Goal: Information Seeking & Learning: Learn about a topic

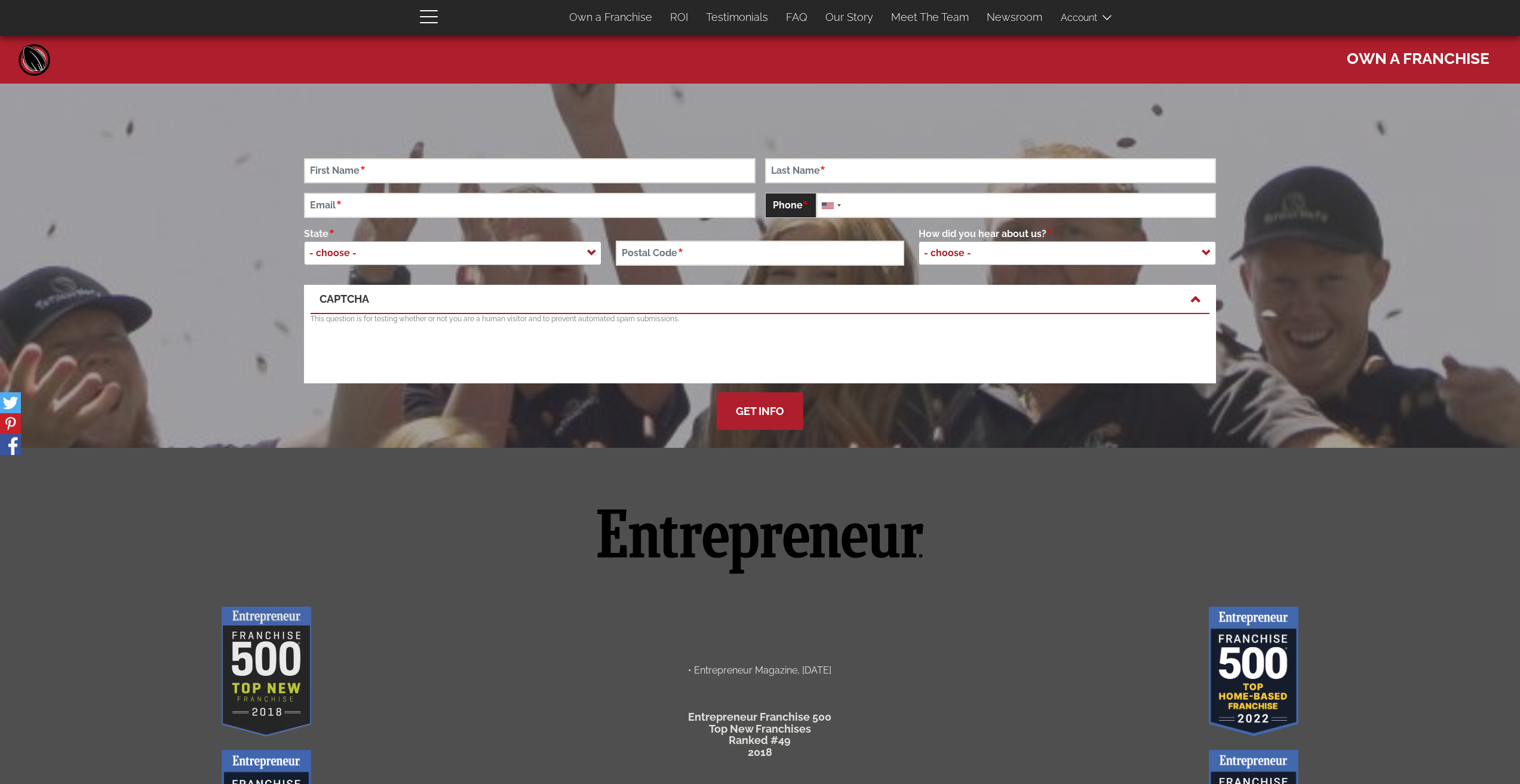
scroll to position [2421, 0]
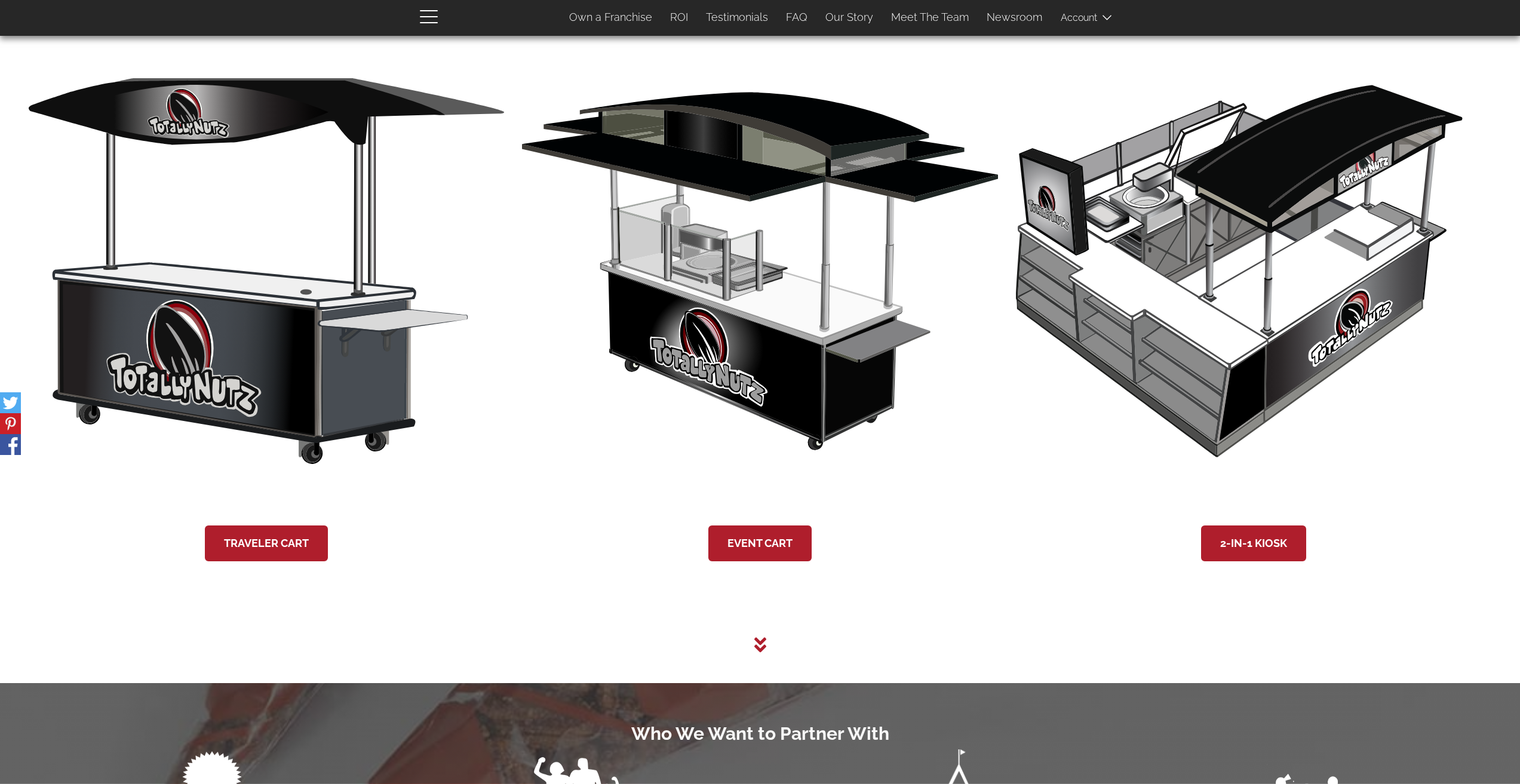
click at [762, 652] on icon at bounding box center [759, 644] width 12 height 15
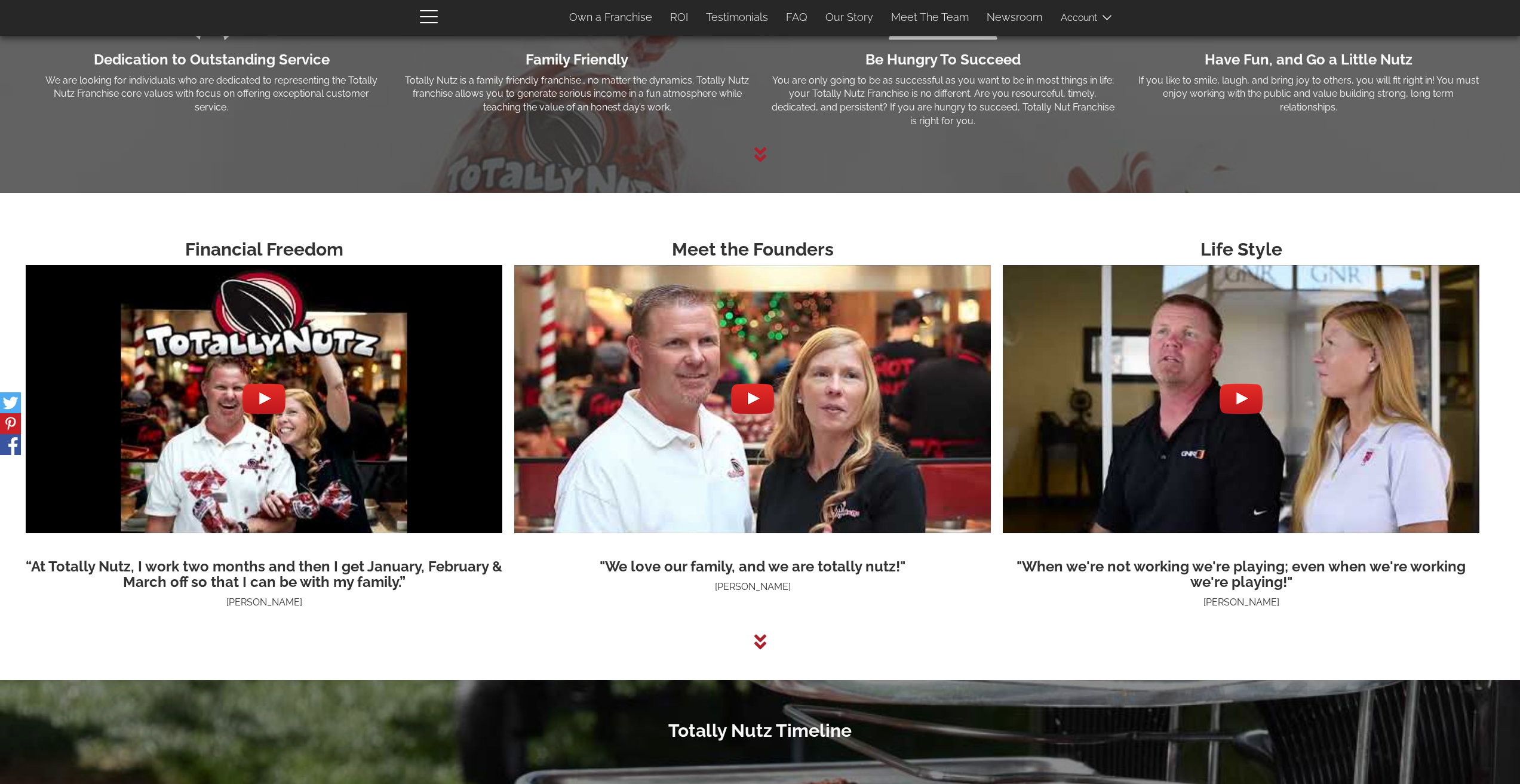
scroll to position [3234, 0]
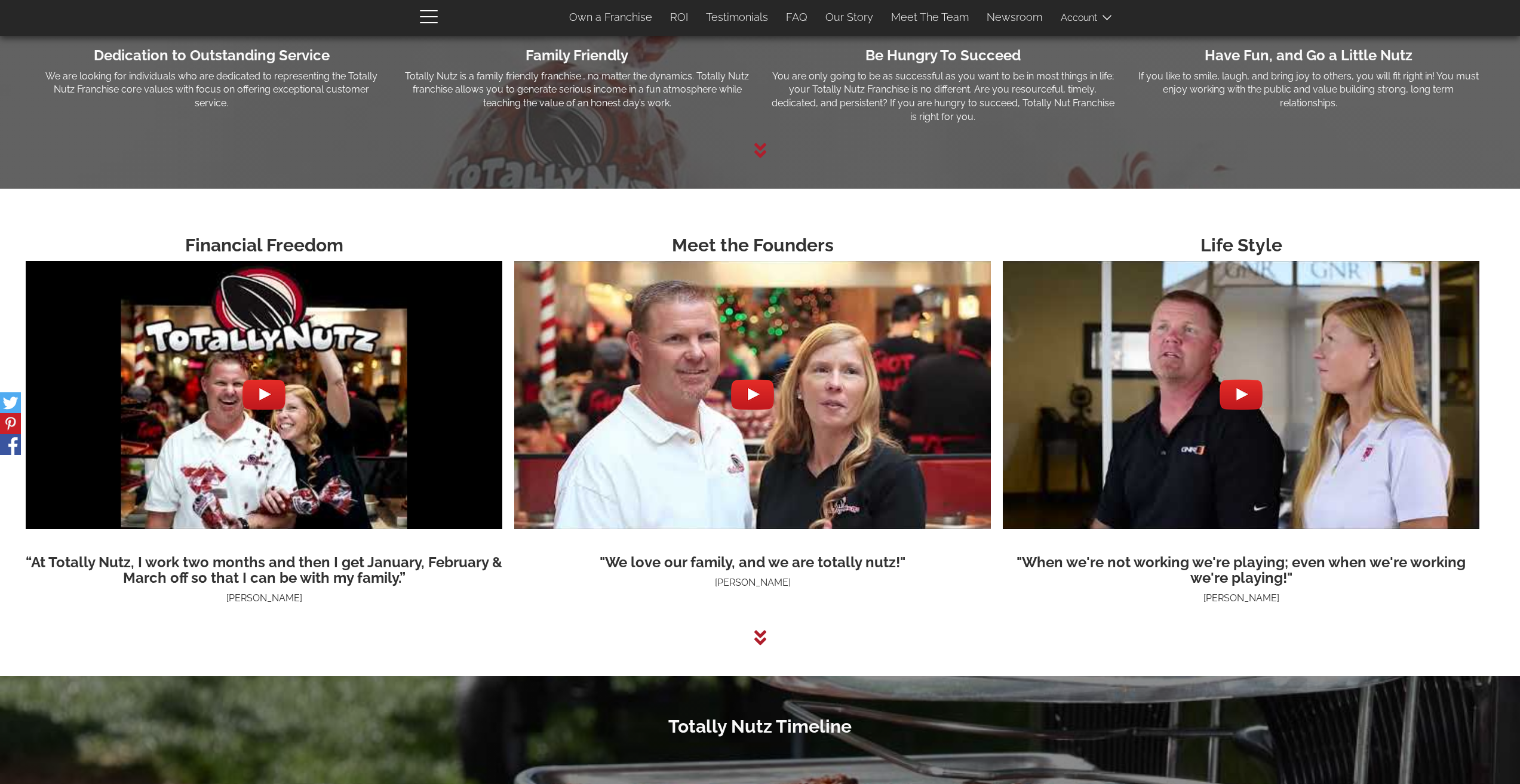
click at [759, 645] on icon at bounding box center [759, 637] width 12 height 15
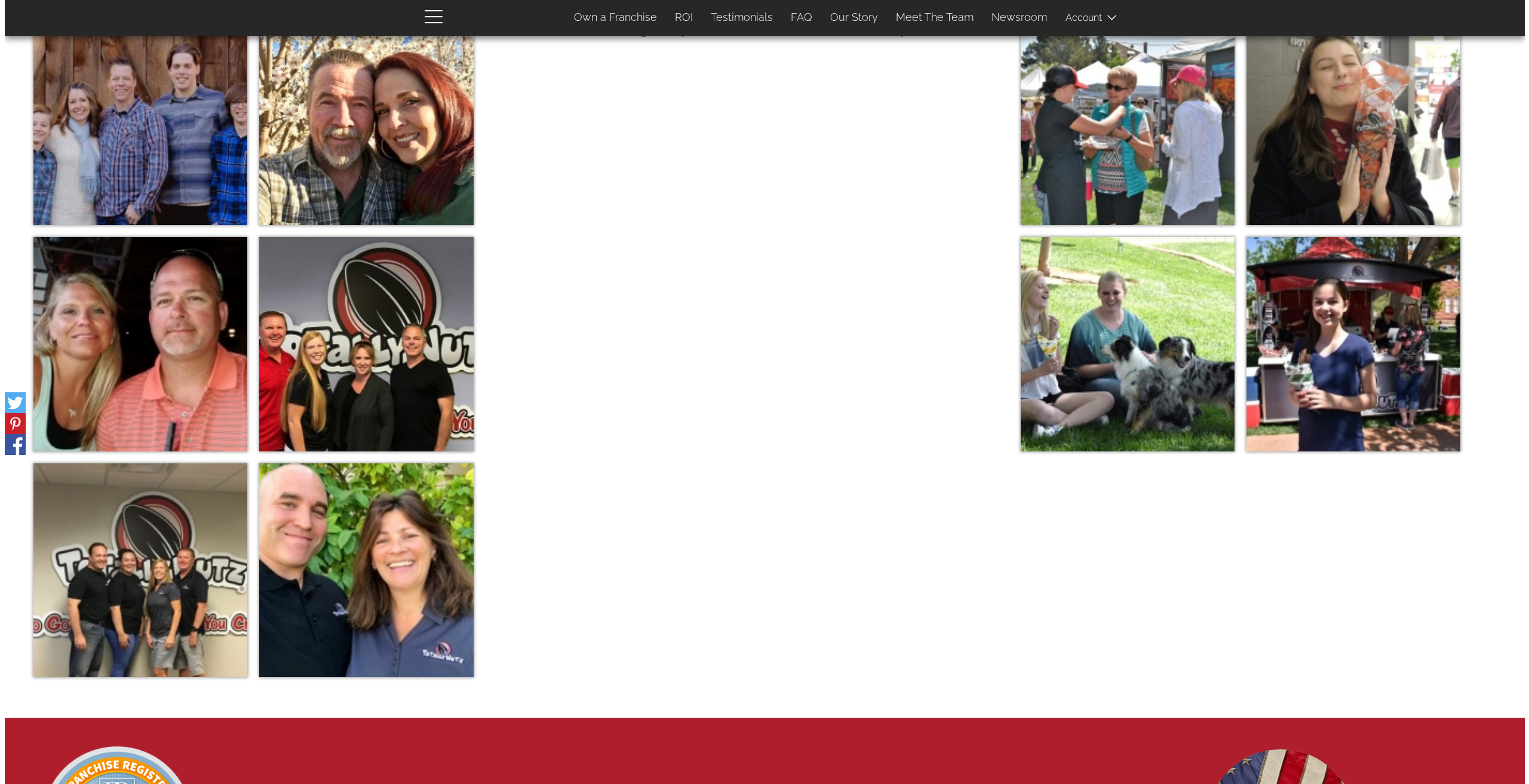
scroll to position [4696, 0]
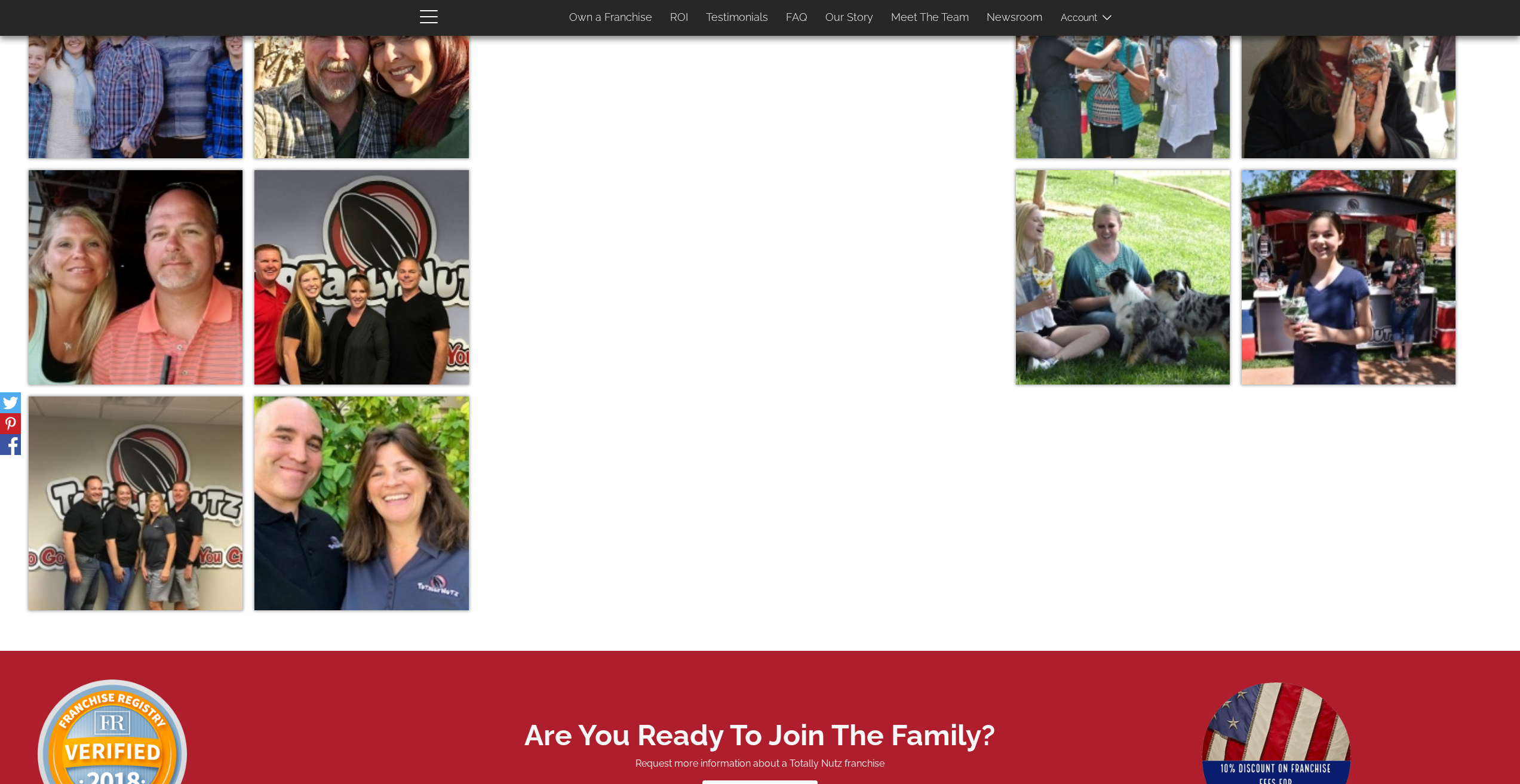
click at [1376, 288] on img at bounding box center [1348, 277] width 213 height 213
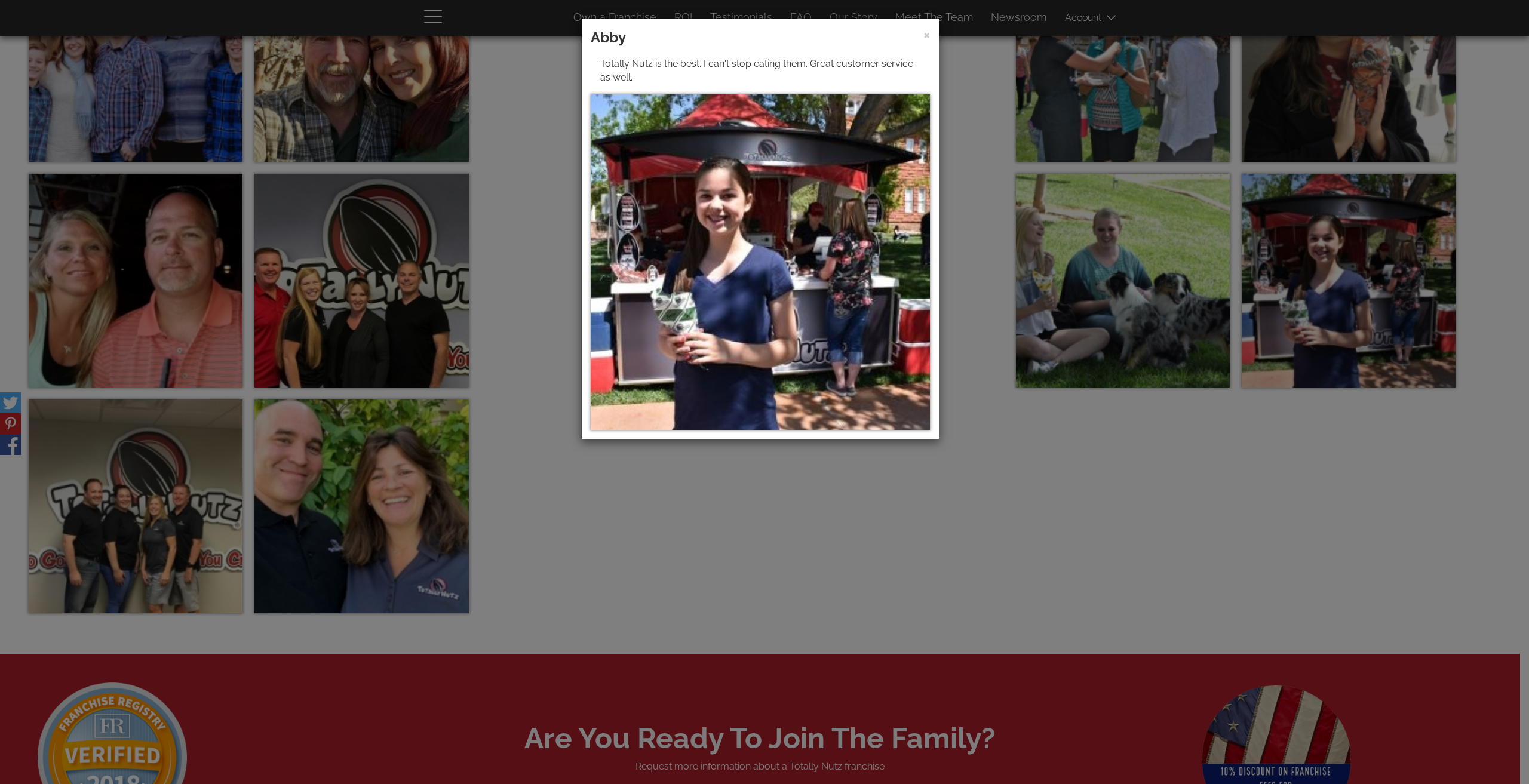
click at [771, 523] on div "× Abby Totally Nutz is the best. I can't stop eating them. Great customer servi…" at bounding box center [764, 392] width 1529 height 784
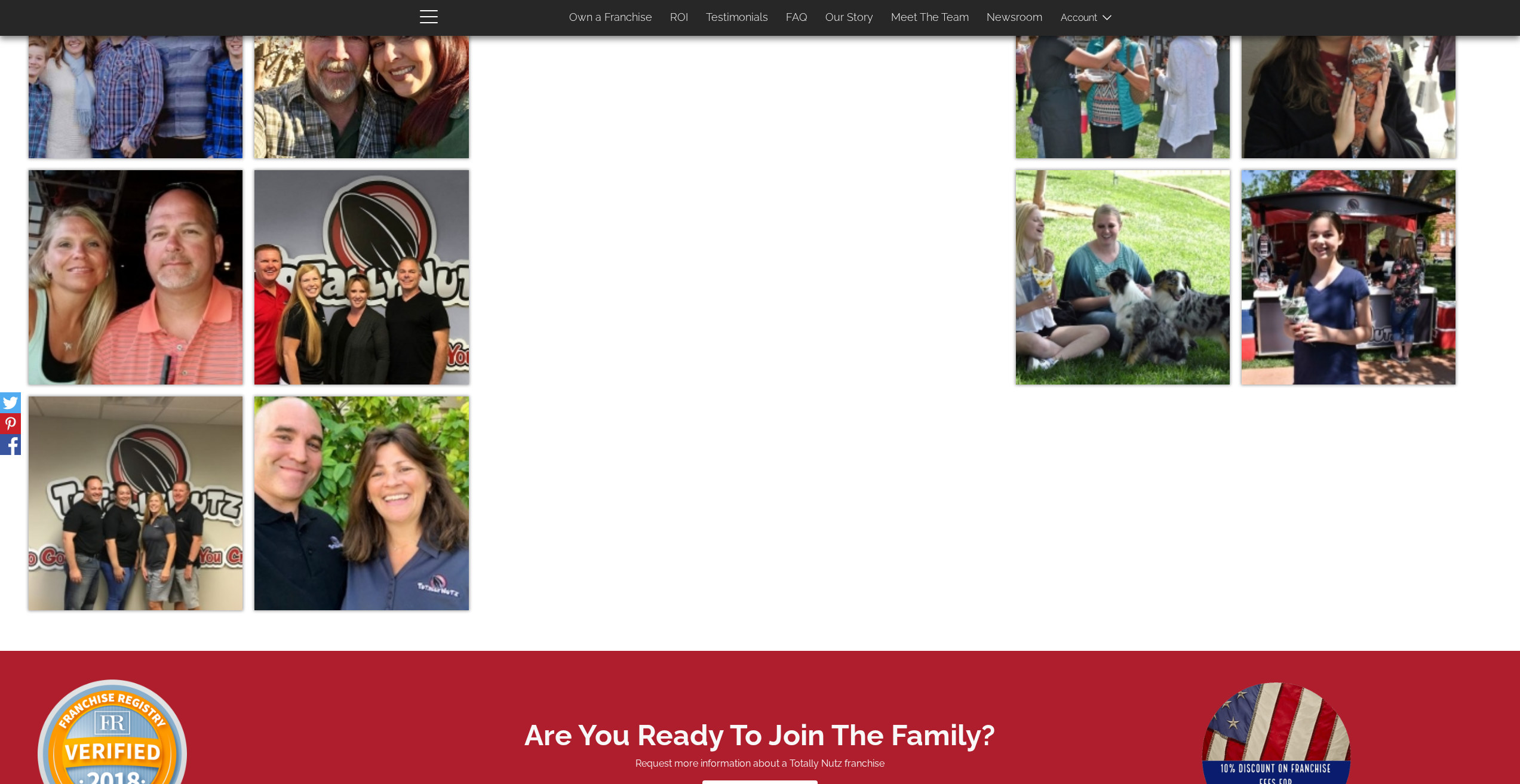
click at [1271, 279] on img at bounding box center [1348, 277] width 213 height 213
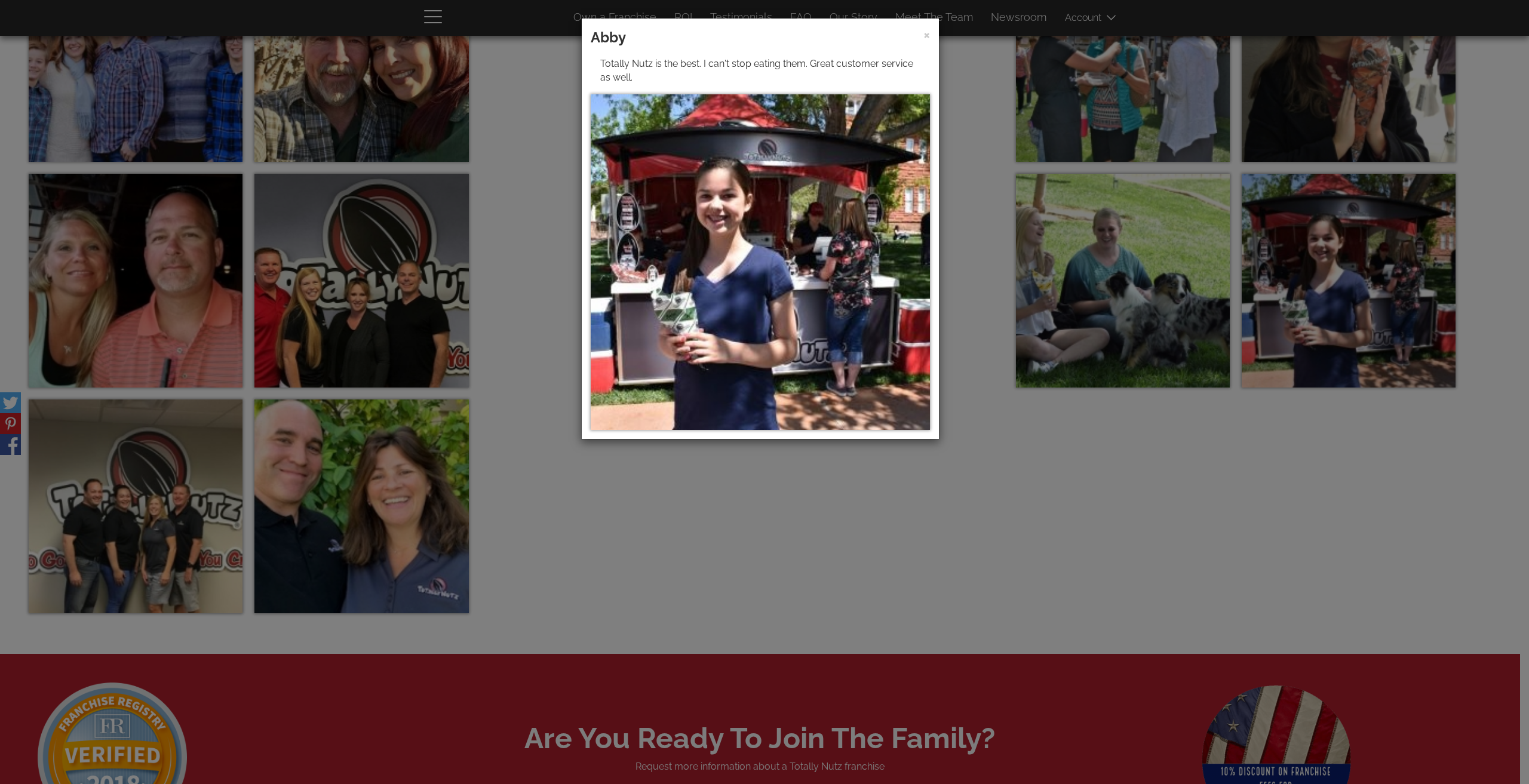
click at [658, 529] on div "× Abby Totally Nutz is the best. I can't stop eating them. Great customer servi…" at bounding box center [764, 392] width 1529 height 784
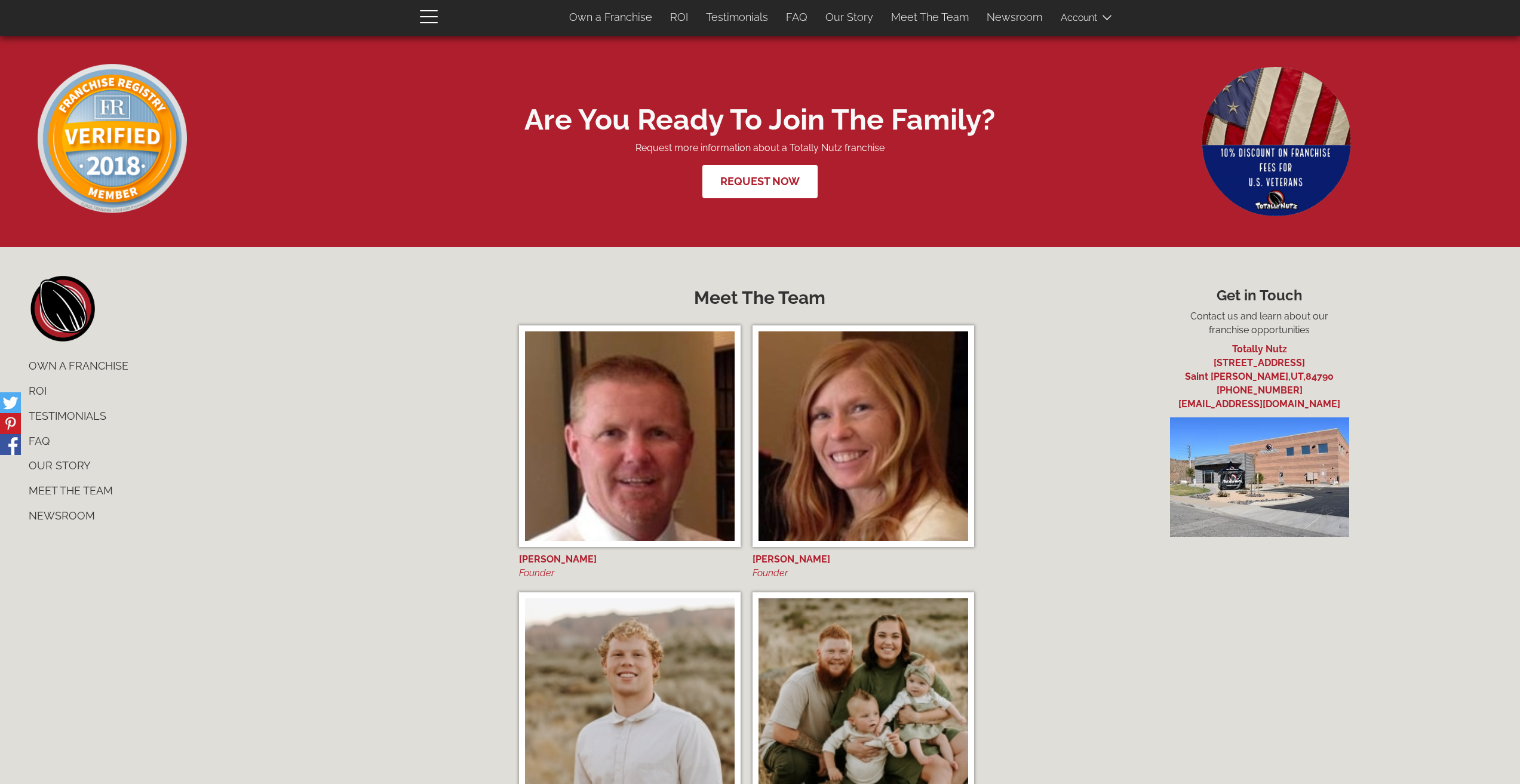
scroll to position [5412, 0]
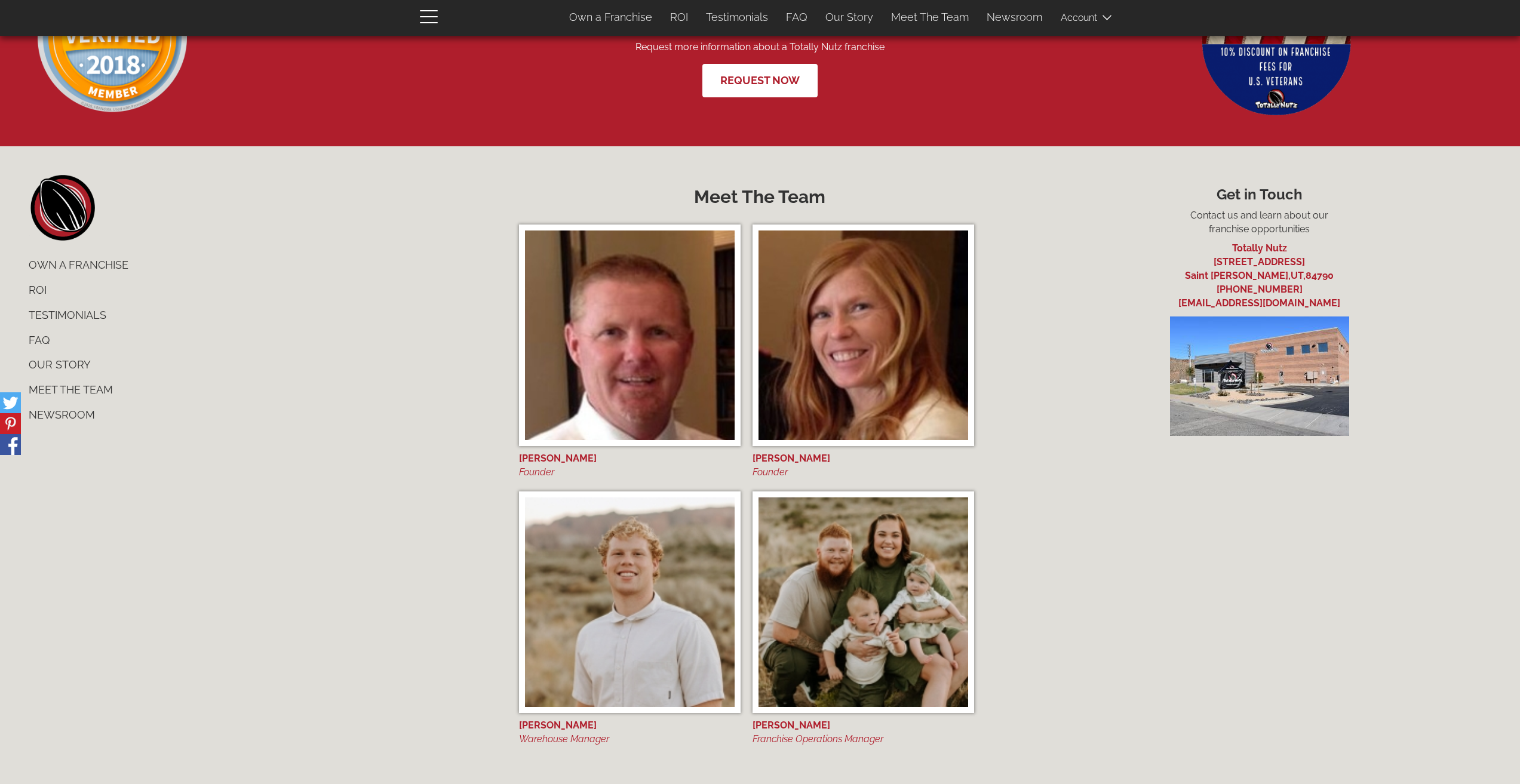
click at [782, 466] on div "[PERSON_NAME]" at bounding box center [863, 458] width 221 height 14
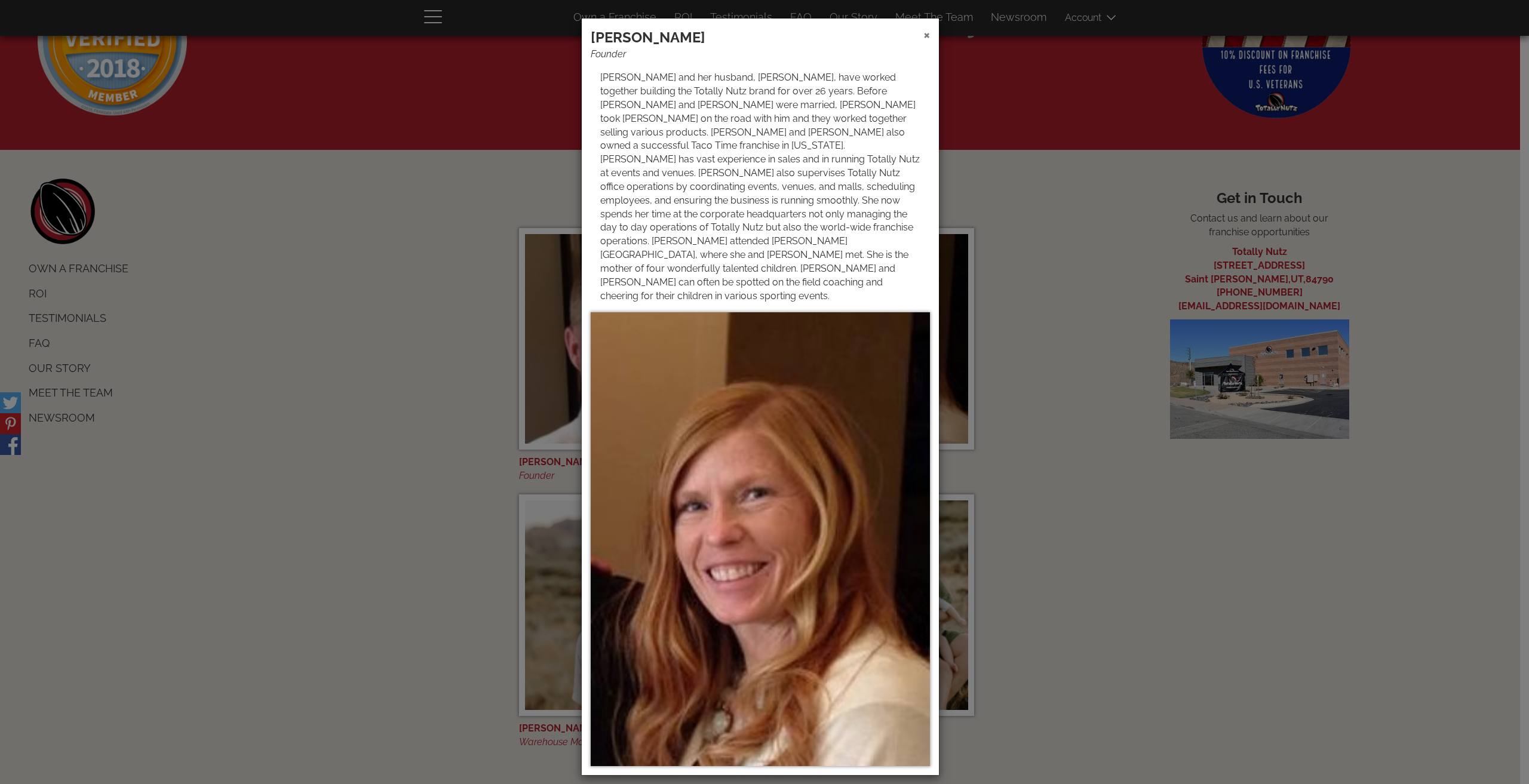
click at [926, 35] on span "×" at bounding box center [927, 34] width 6 height 18
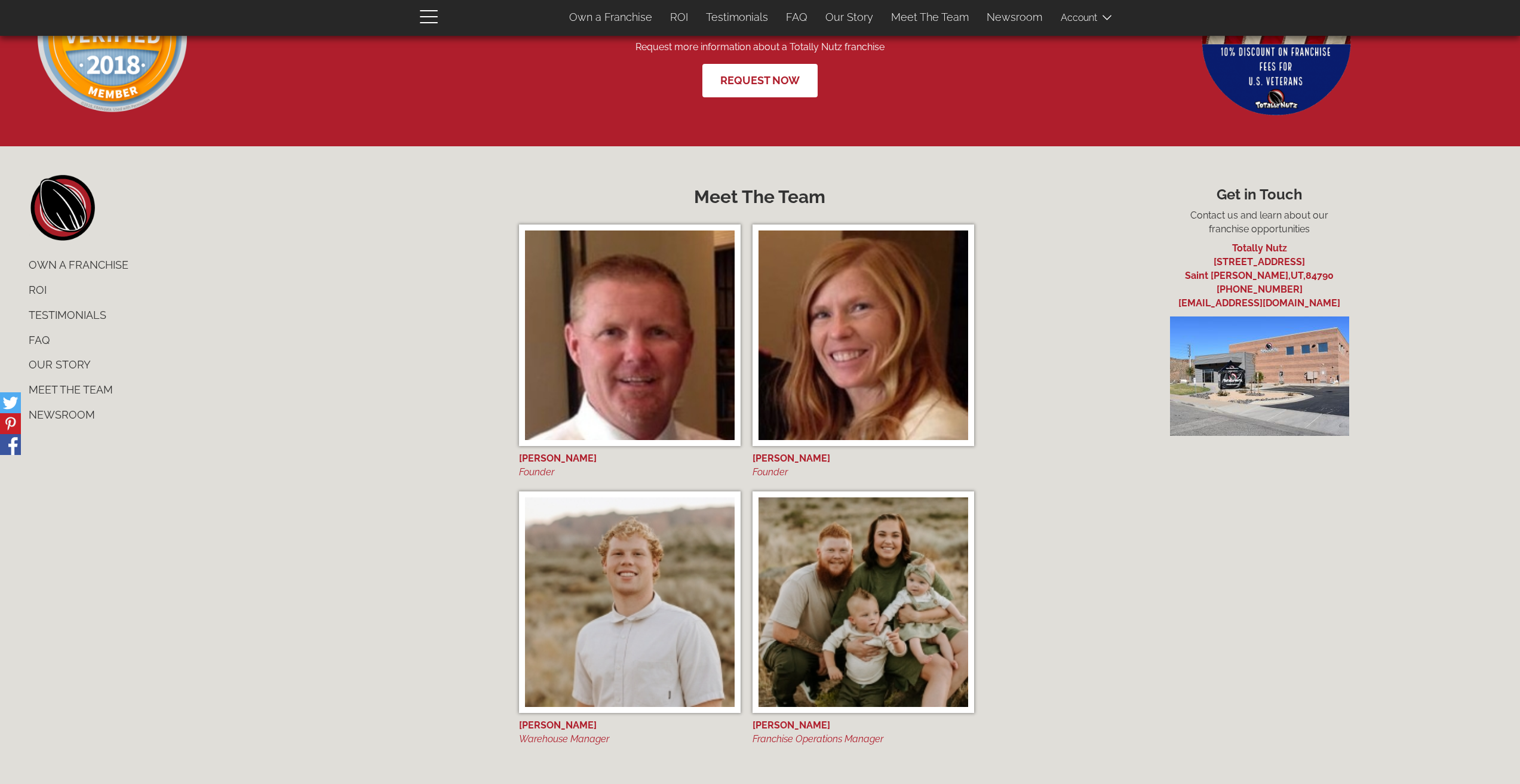
click at [605, 357] on img at bounding box center [629, 335] width 209 height 209
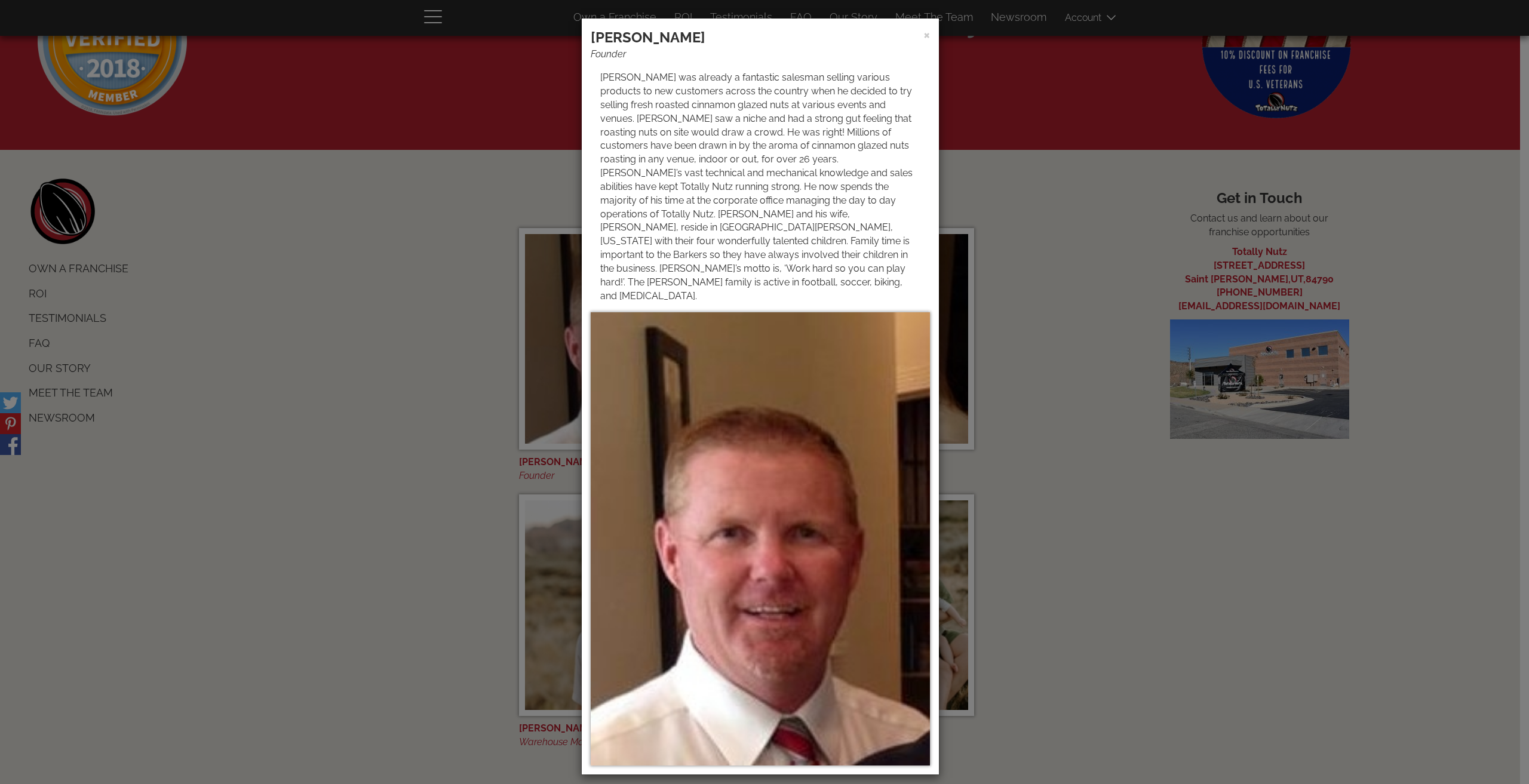
click at [1023, 215] on div "× Matt Barker Founder" at bounding box center [764, 392] width 1529 height 784
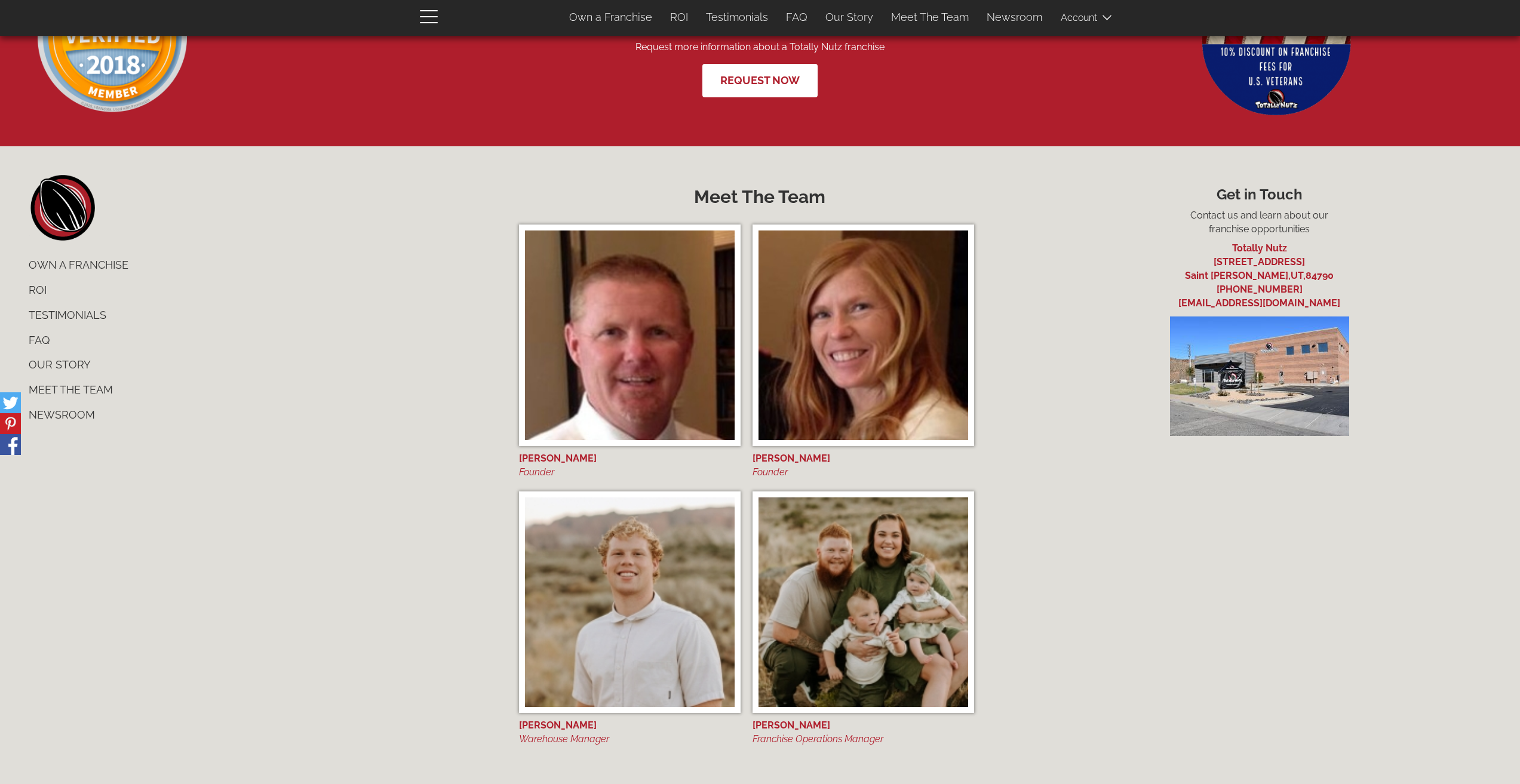
click at [642, 607] on img at bounding box center [629, 602] width 209 height 209
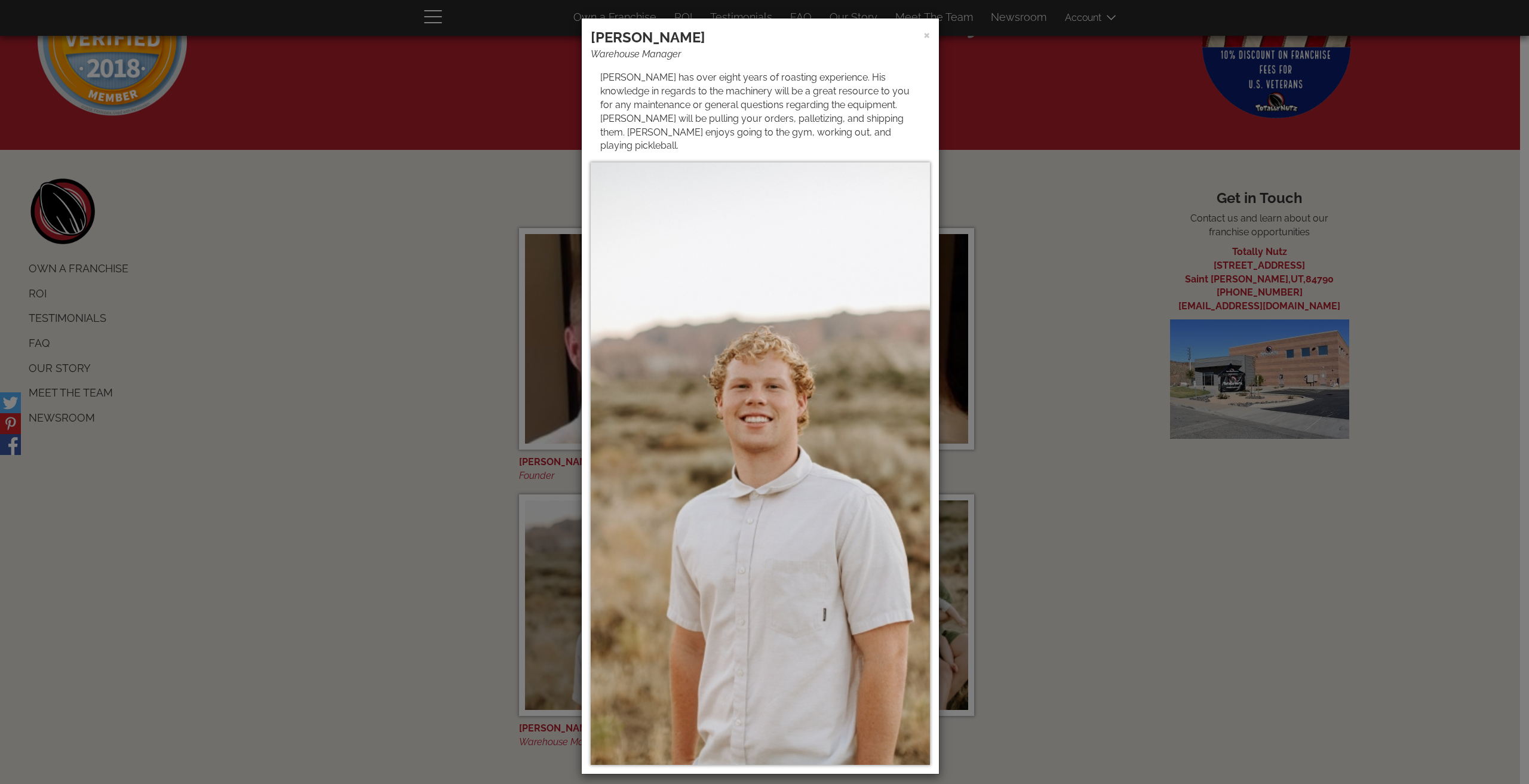
click at [1068, 545] on div "× Dawson Barker Warehouse Manager Dawson has over eight years of roasting exper…" at bounding box center [764, 392] width 1529 height 784
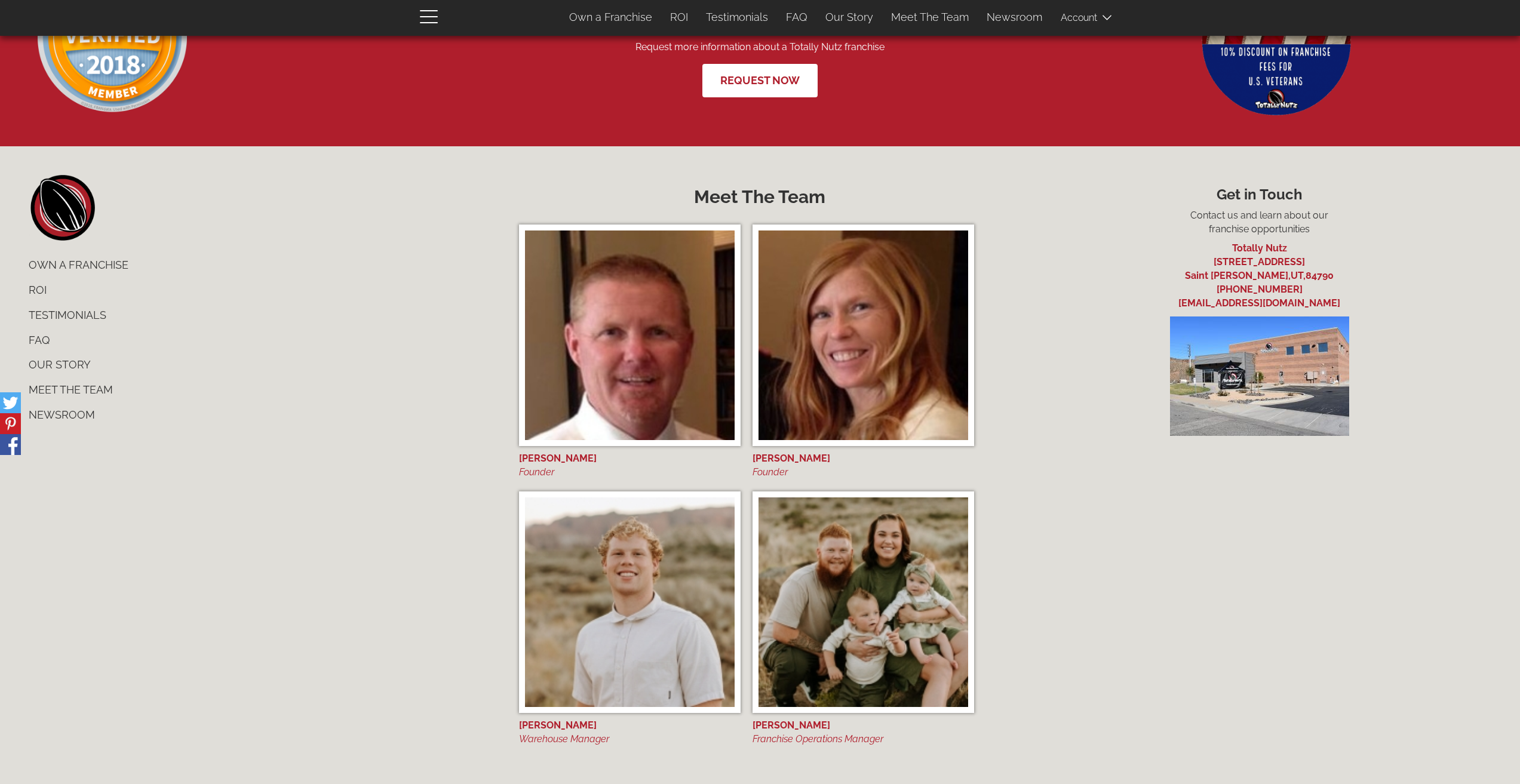
click at [907, 595] on img at bounding box center [863, 602] width 209 height 209
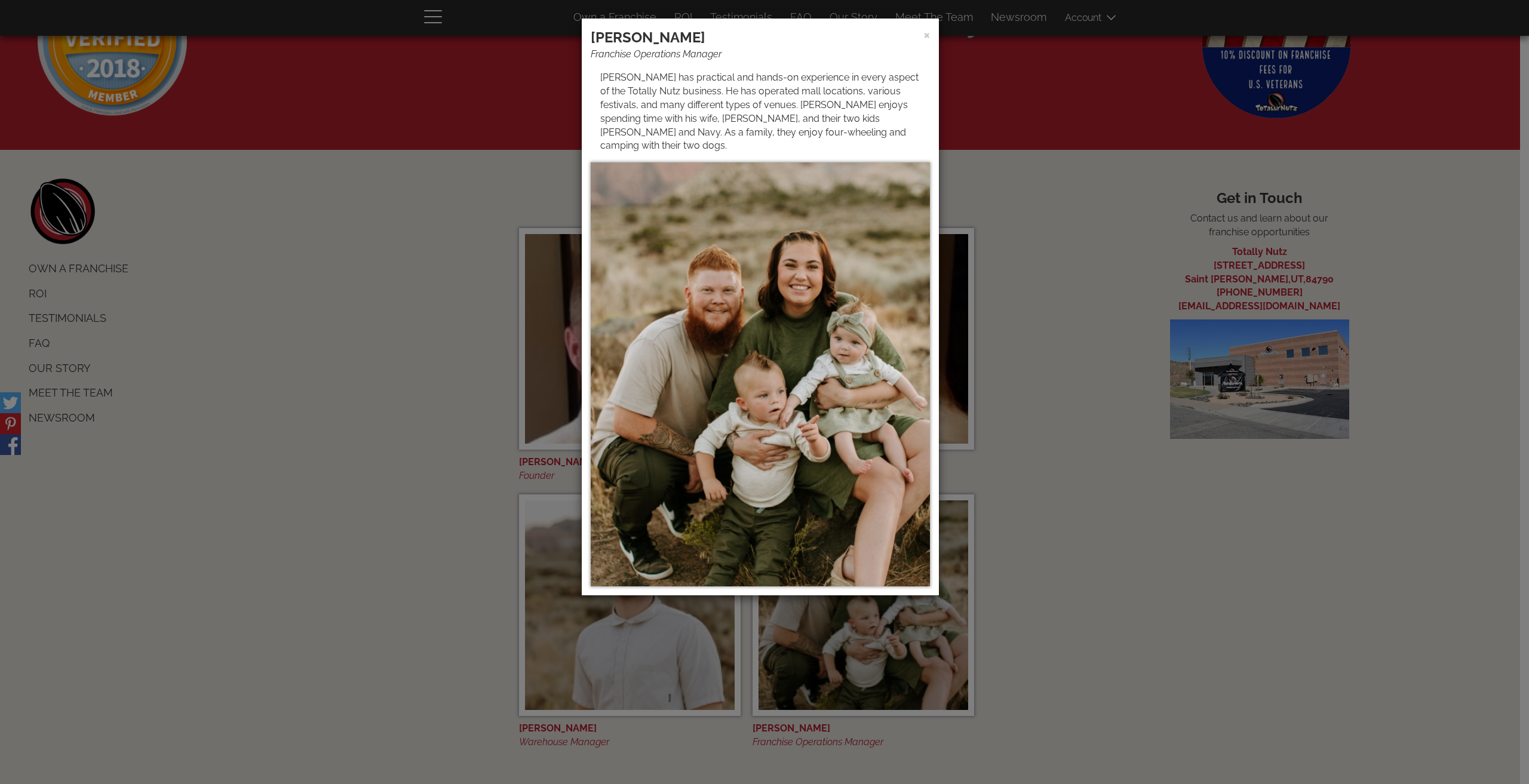
click at [1096, 452] on div "× Miles Barker Franchise Operations Manager Miles has practical and hands-on ex…" at bounding box center [764, 392] width 1529 height 784
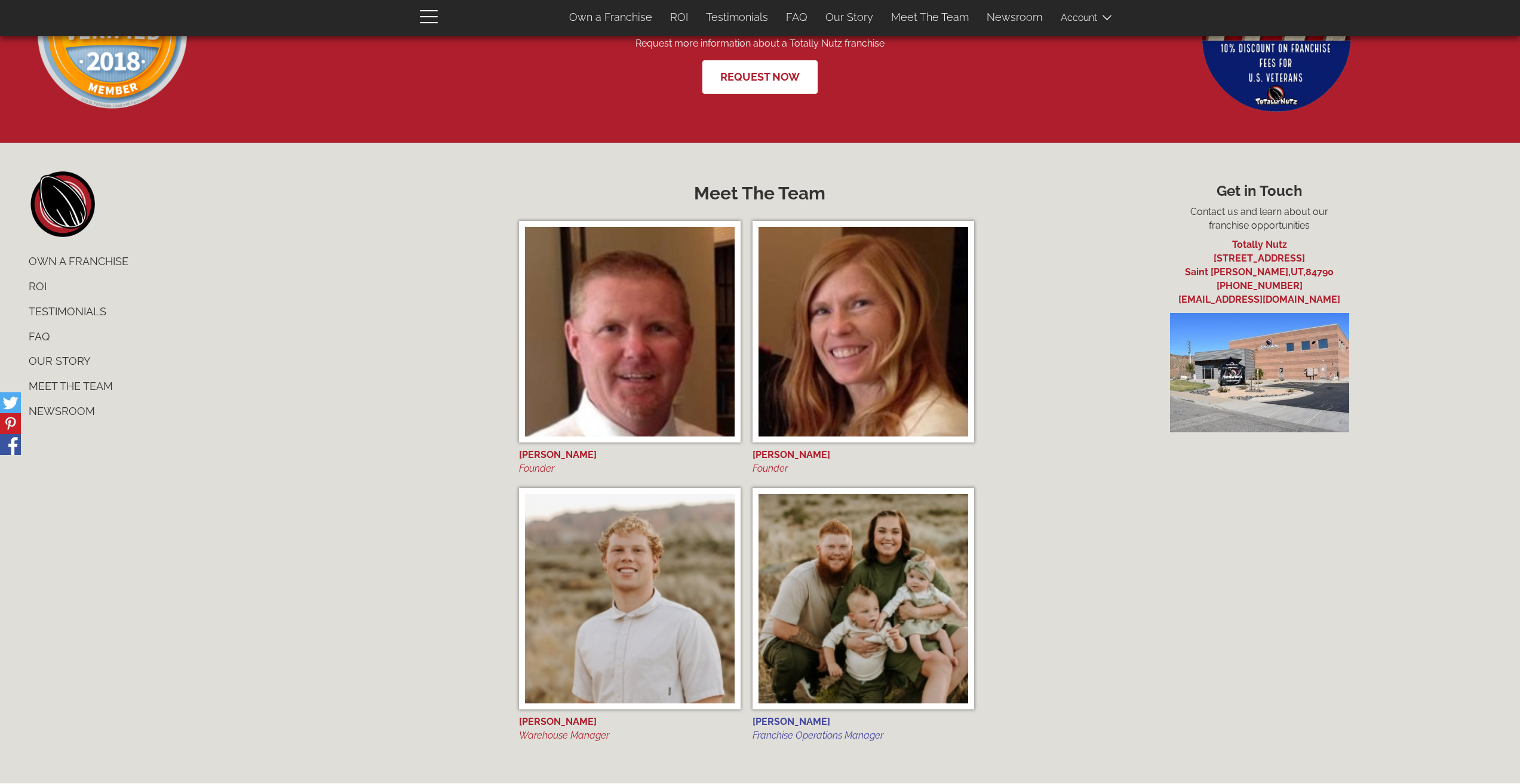
scroll to position [5432, 0]
click at [85, 383] on link "Meet The Team" at bounding box center [261, 385] width 481 height 25
click at [67, 412] on link "Newsroom" at bounding box center [261, 411] width 481 height 25
click at [65, 355] on link "Our Story" at bounding box center [261, 360] width 481 height 25
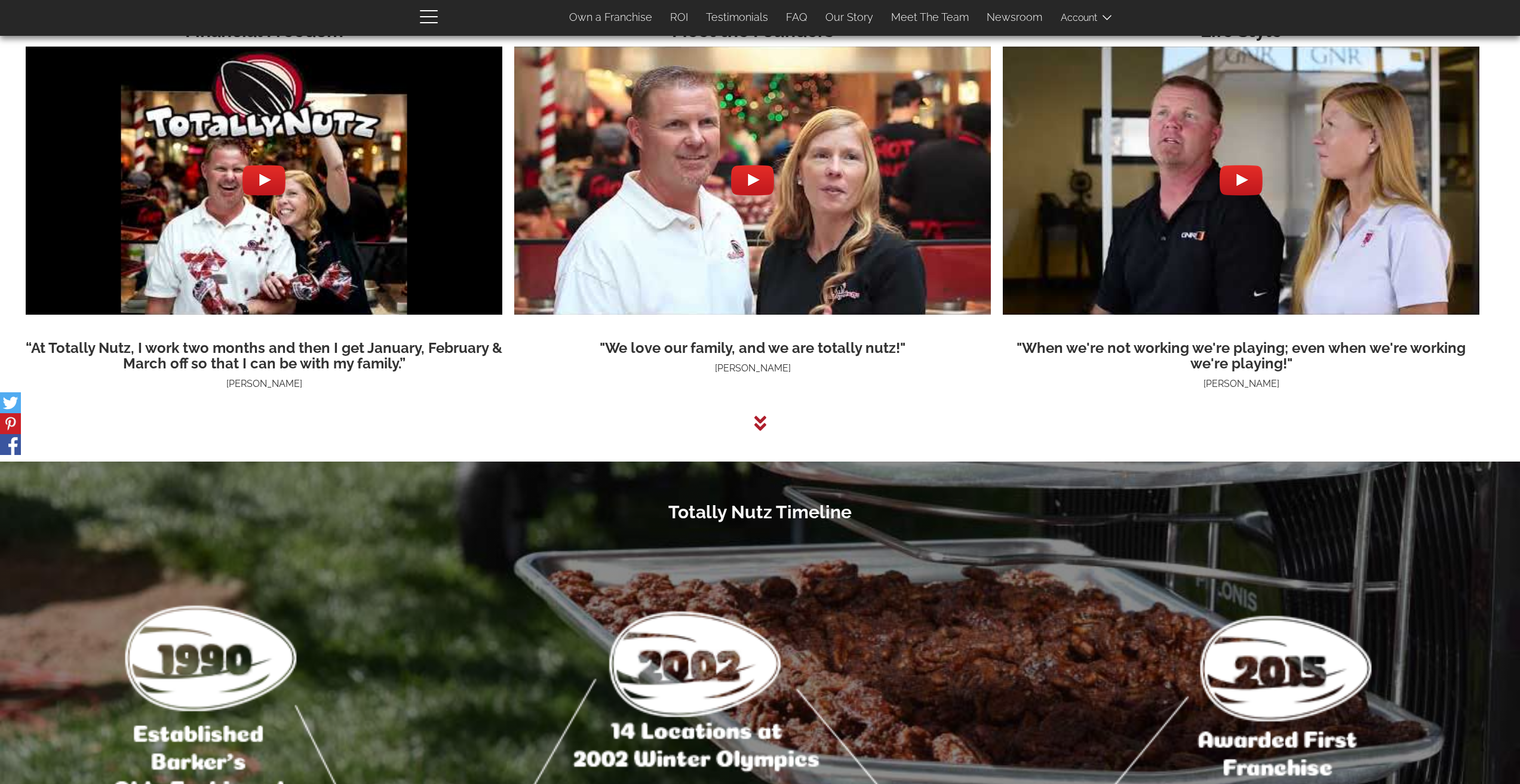
scroll to position [3433, 0]
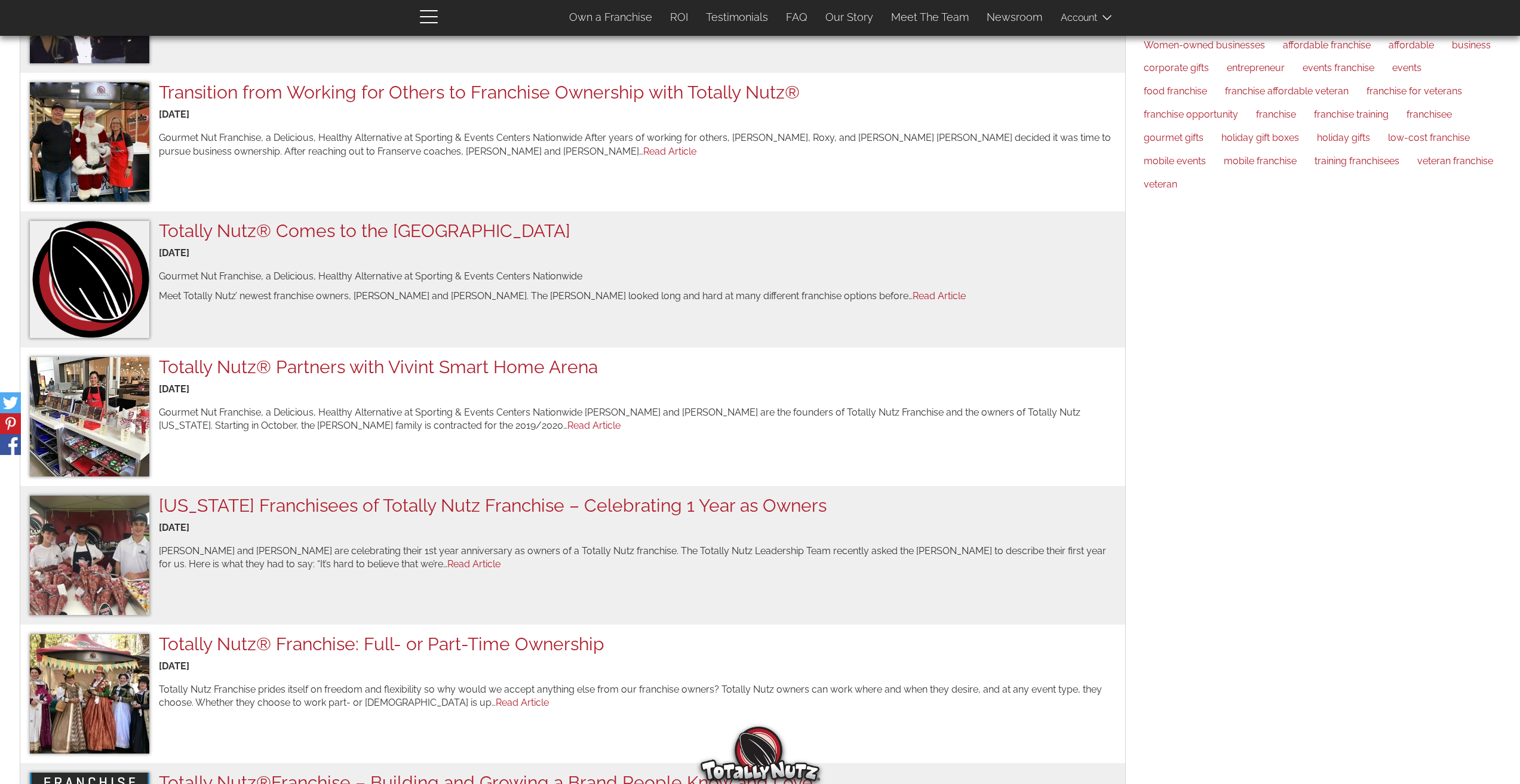
scroll to position [239, 0]
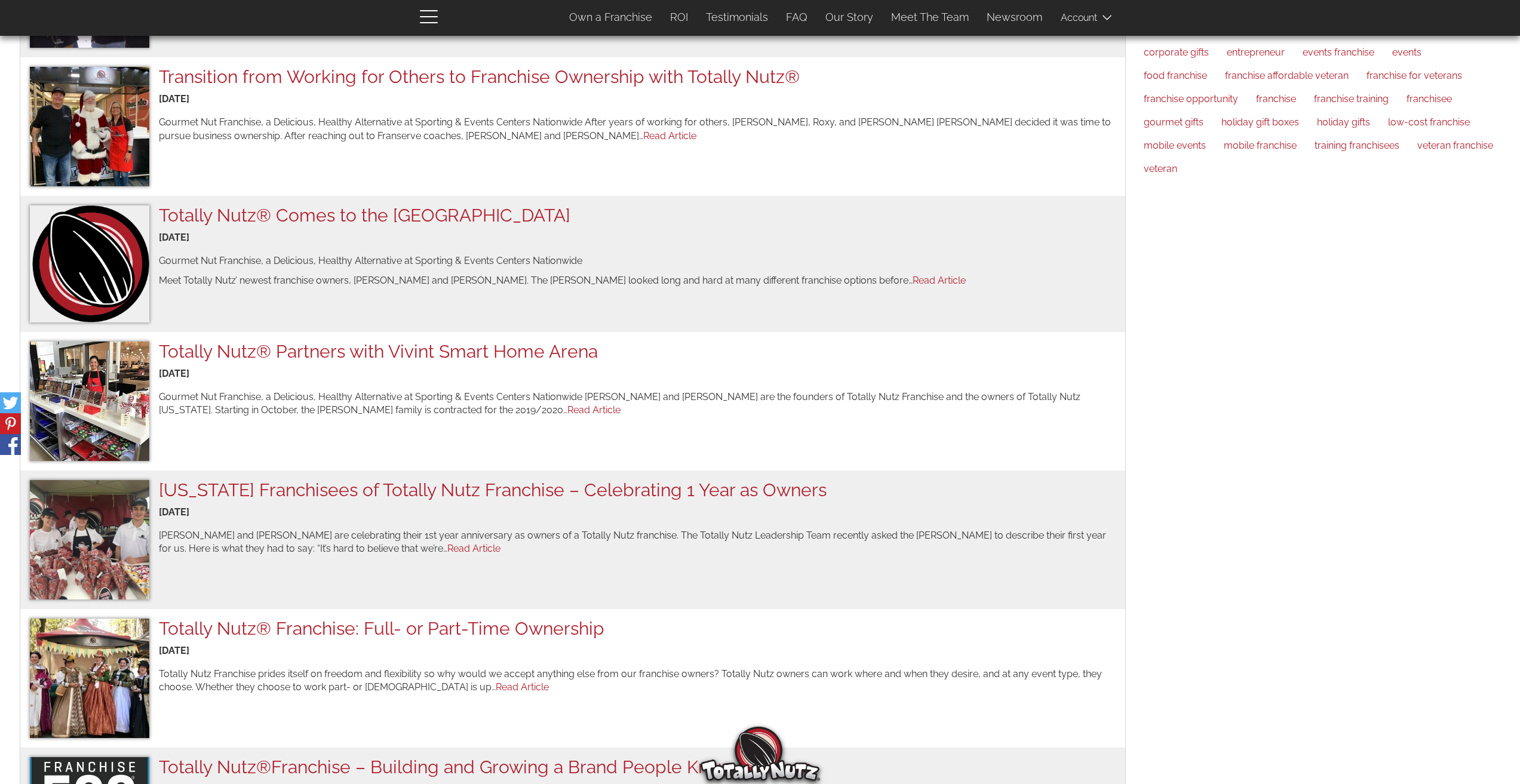
click at [70, 418] on img at bounding box center [89, 400] width 119 height 119
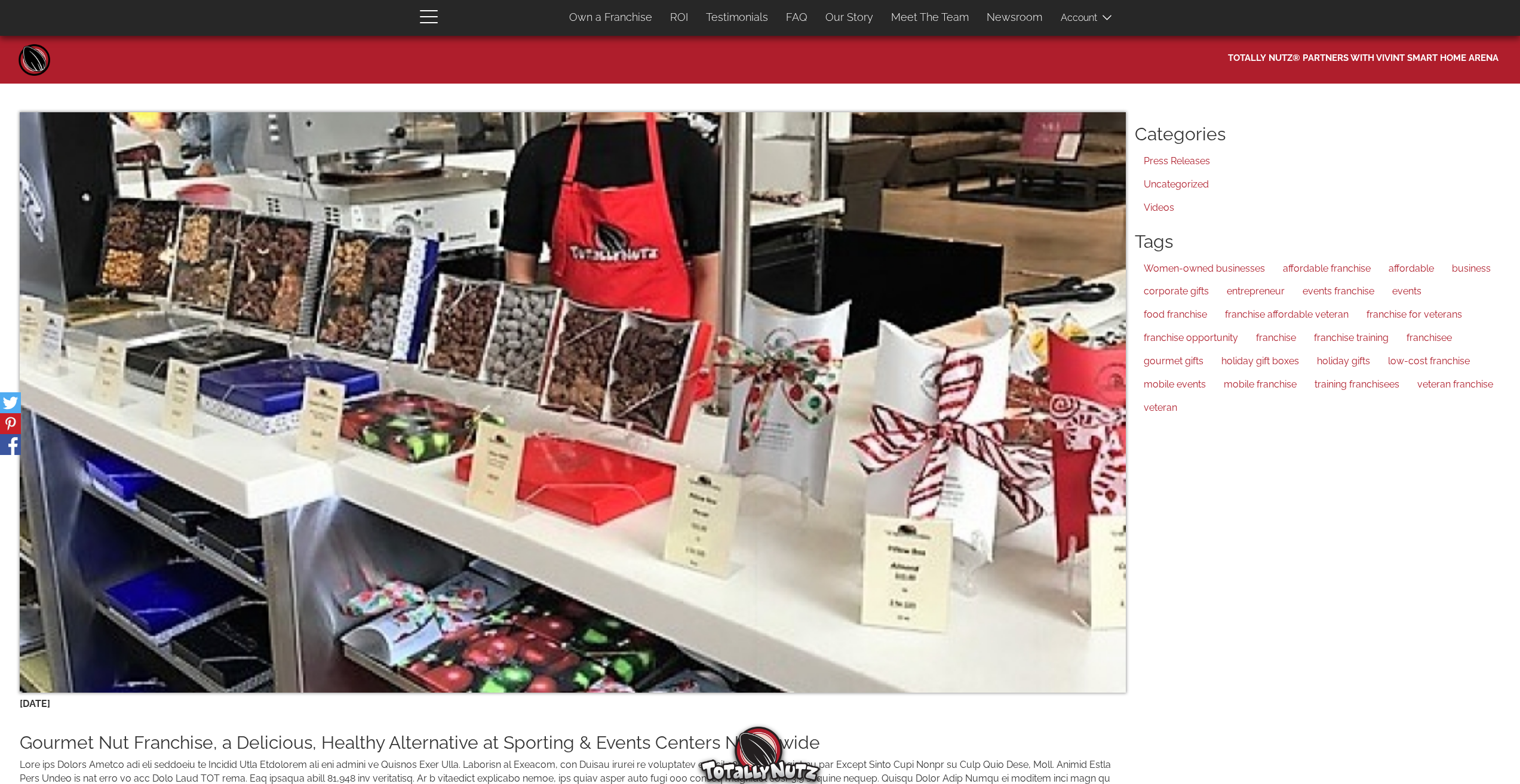
click at [605, 709] on section "[DATE]" at bounding box center [572, 703] width 1106 height 14
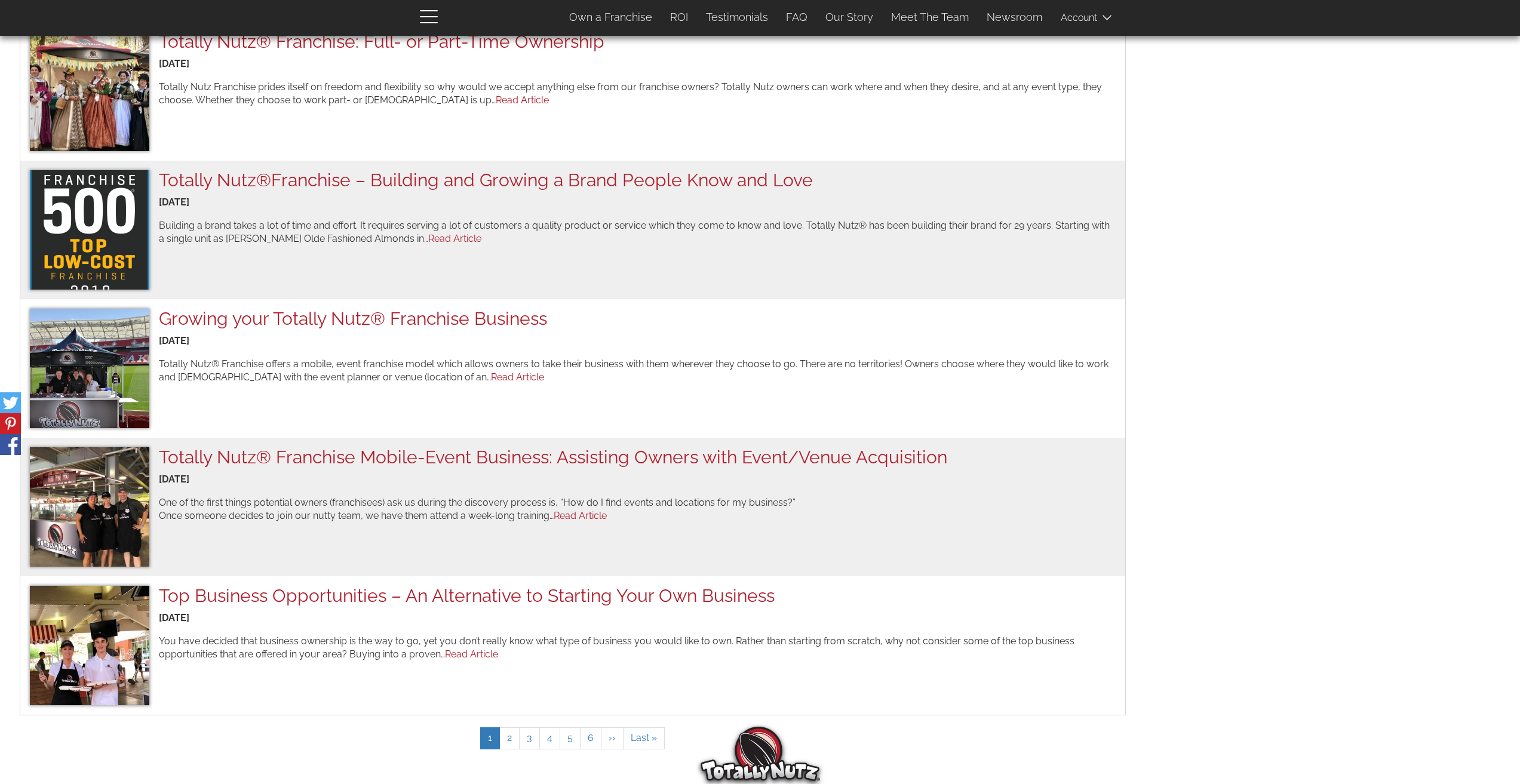
scroll to position [836, 0]
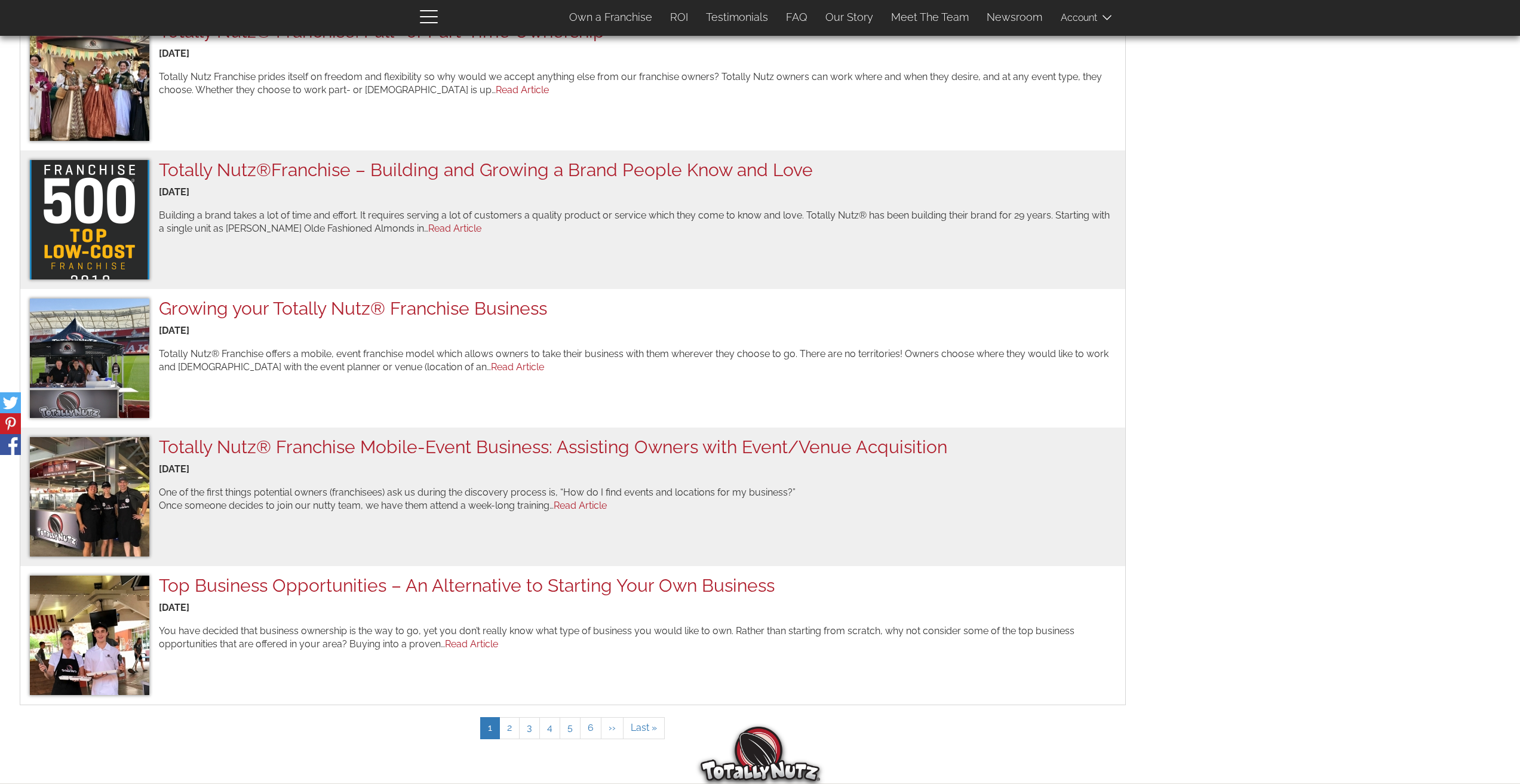
click at [270, 738] on nav "Pagination Current page 1 Page 2 Page 3 Page 4 Page 5 Page 6 Next page ›› Last …" at bounding box center [572, 730] width 1106 height 50
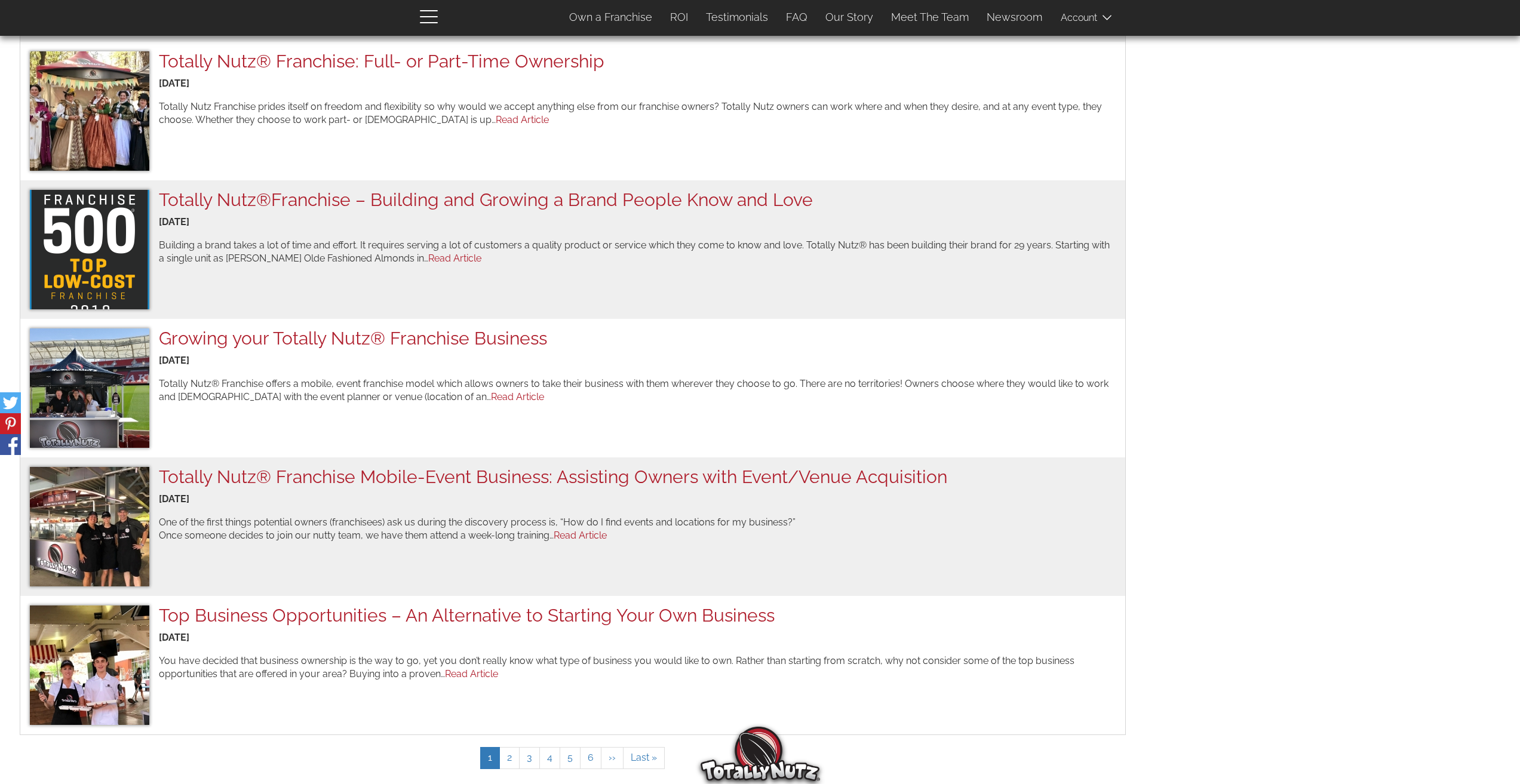
scroll to position [776, 0]
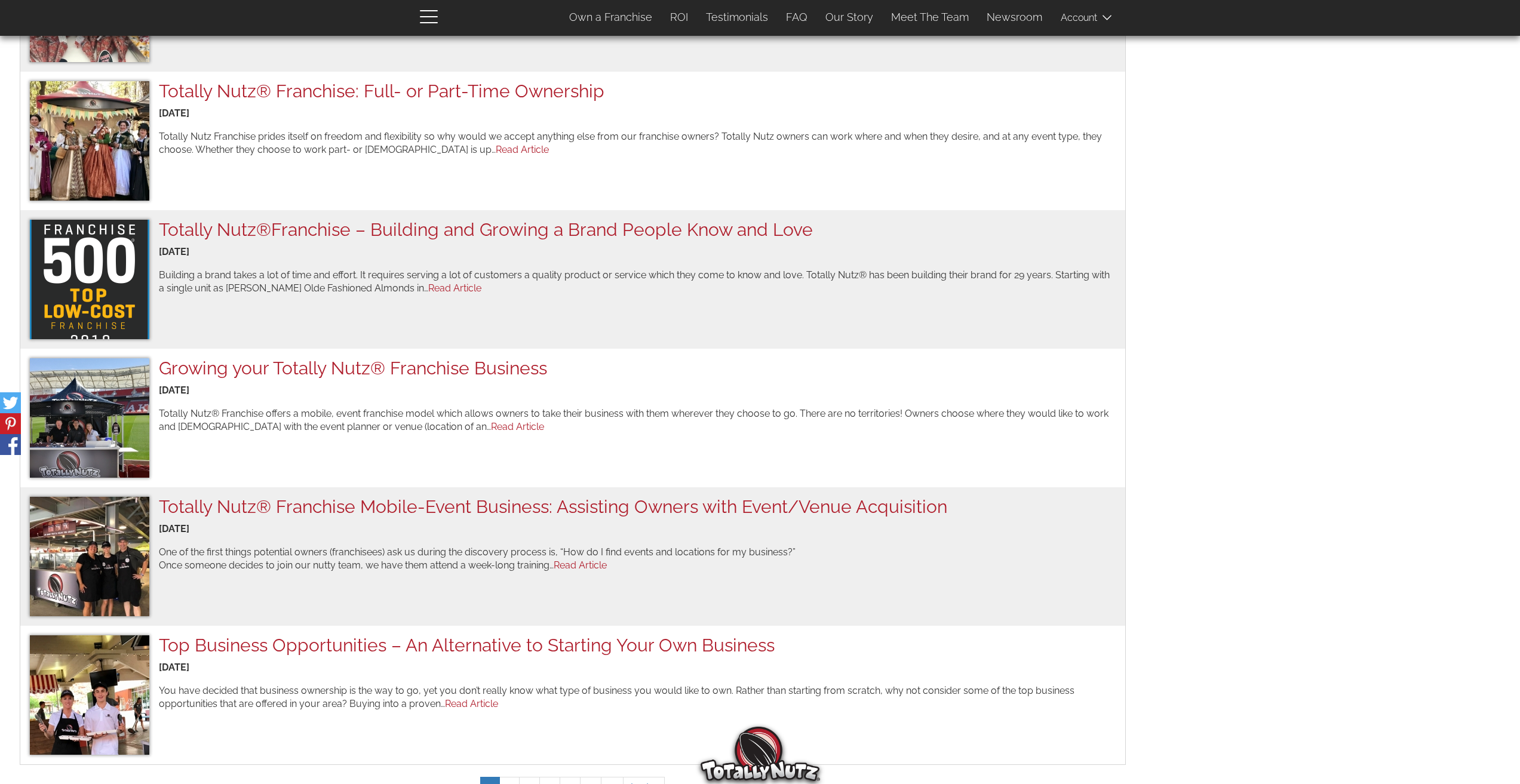
click at [1386, 261] on div "Search phrase any word all words Posts 10 25 50 - All - Search TOTALLY NUTZ® RA…" at bounding box center [760, 75] width 1498 height 1478
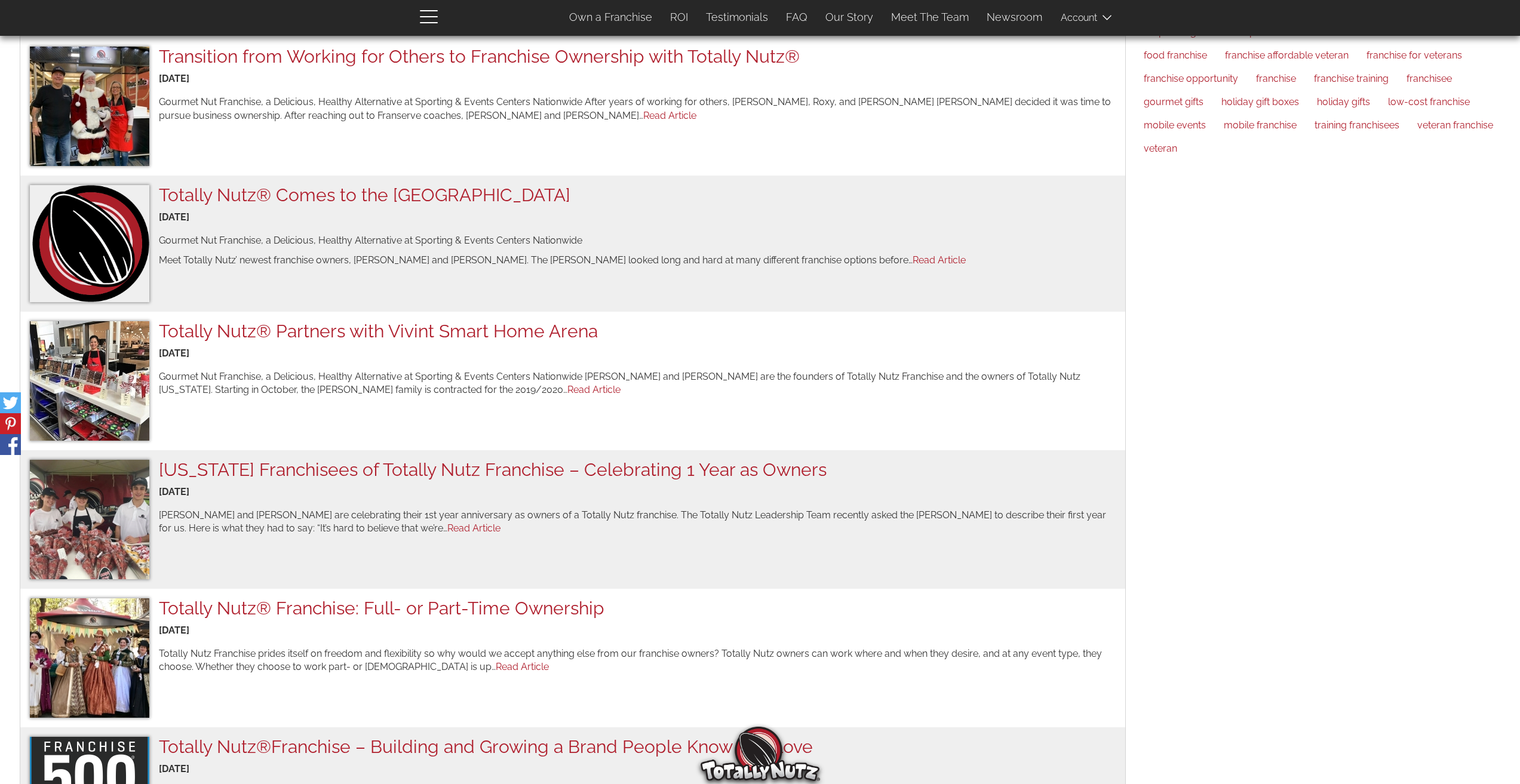
scroll to position [239, 0]
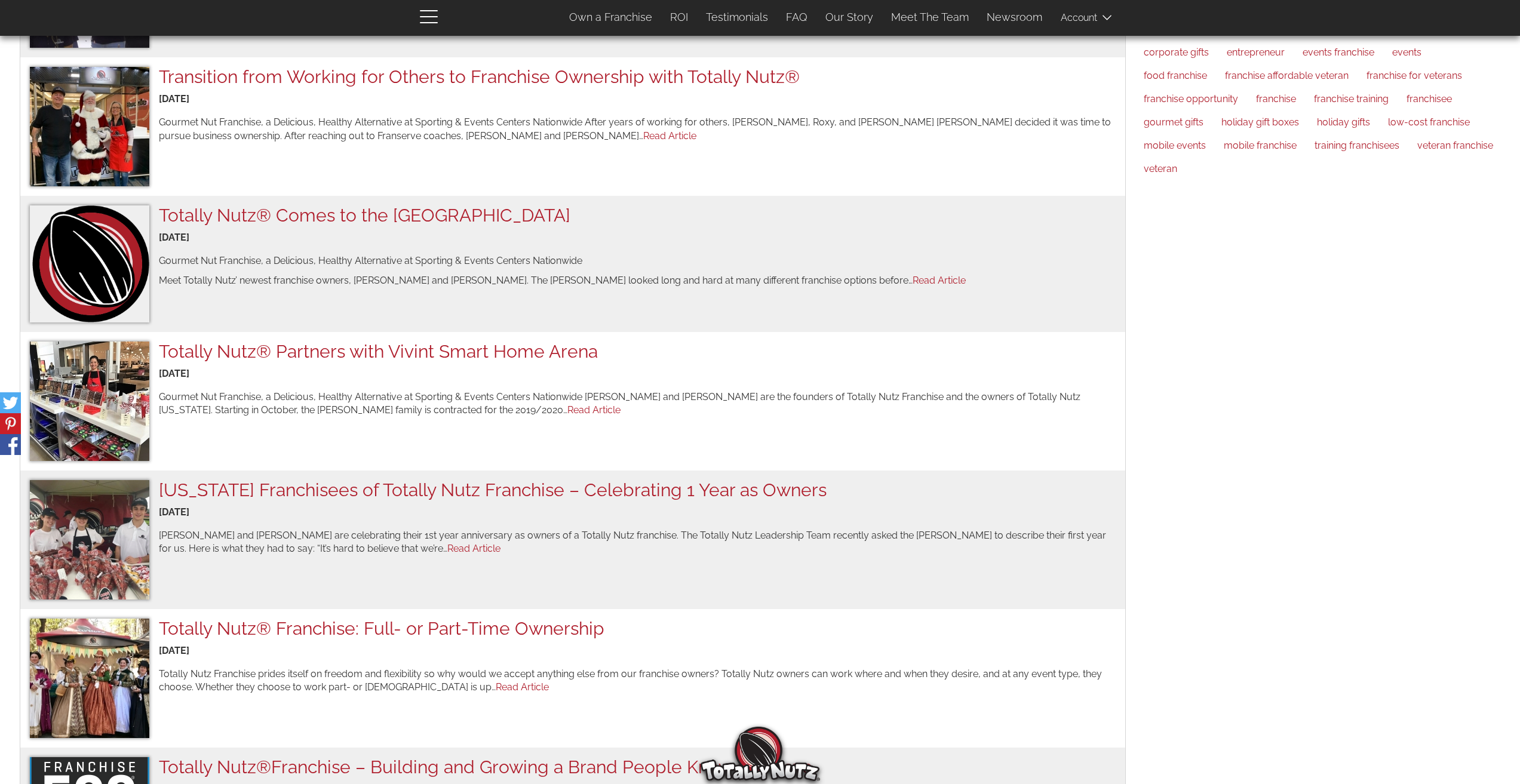
click at [0, 576] on div "Search phrase any word all words Posts 10 25 50 - All - Search TOTALLY NUTZ® RA…" at bounding box center [760, 612] width 1538 height 1535
click at [70, 548] on img at bounding box center [89, 539] width 119 height 119
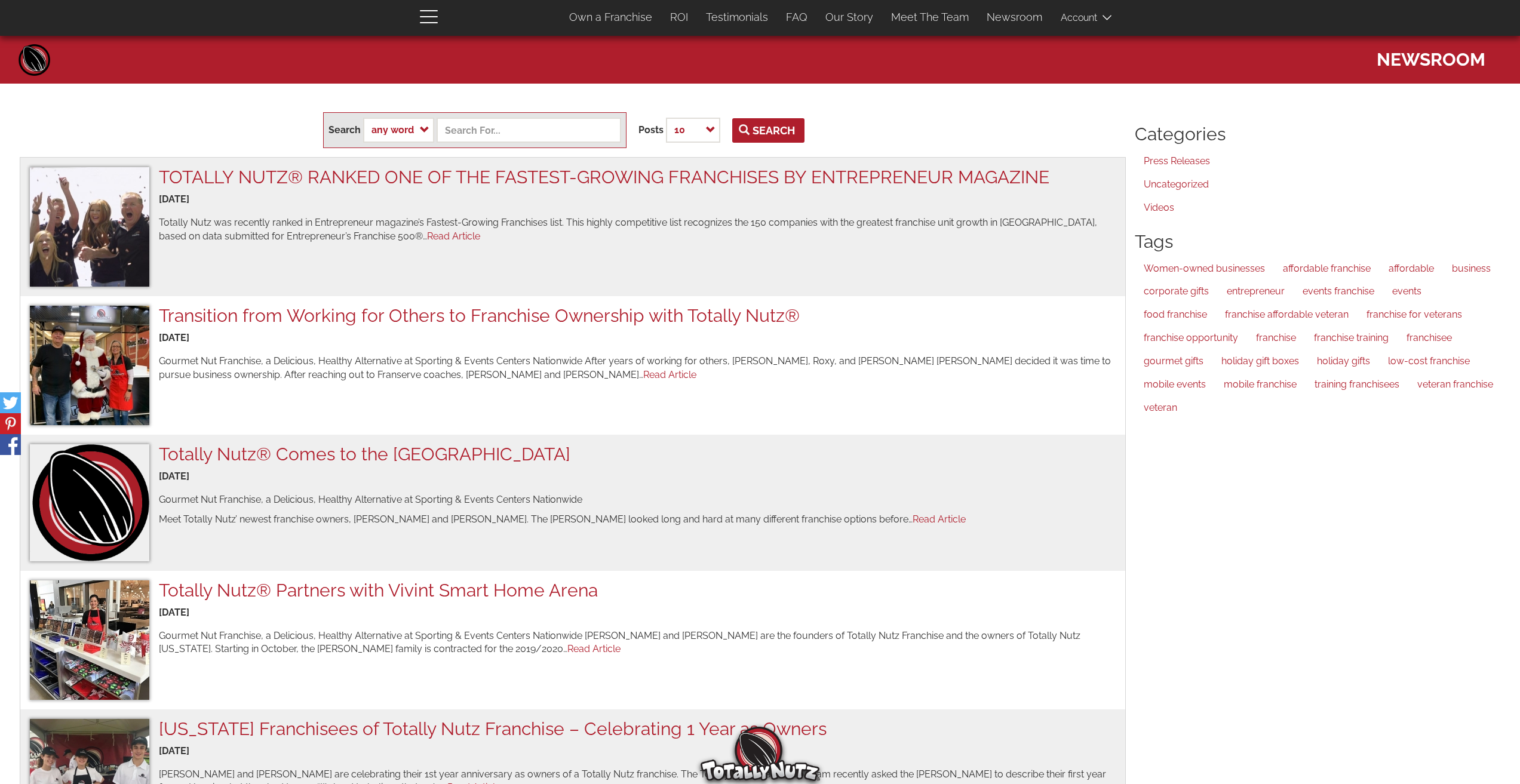
scroll to position [239, 0]
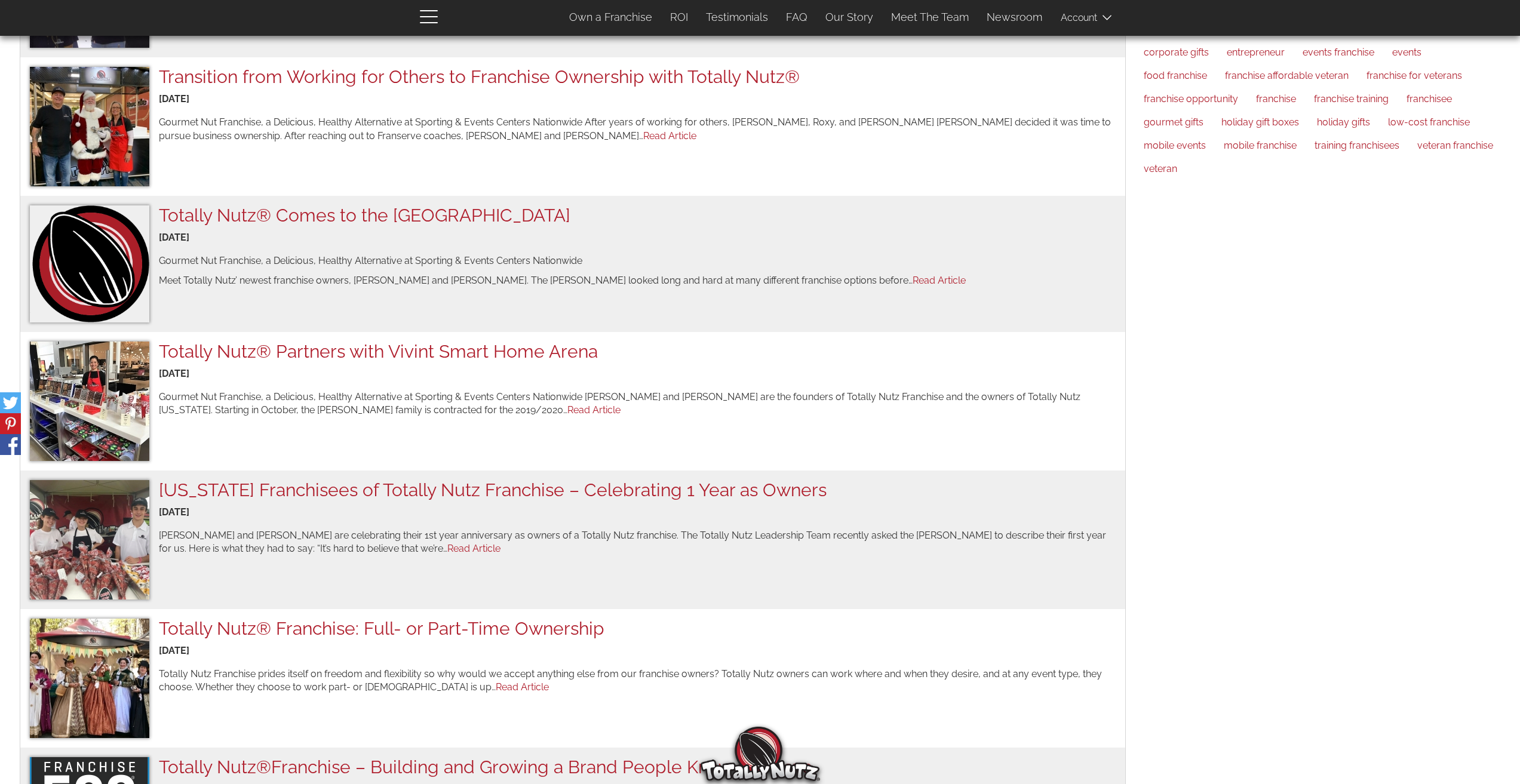
click at [8, 340] on div "Search phrase any word all words Posts 10 25 50 - All - Search TOTALLY NUTZ® RA…" at bounding box center [760, 612] width 1538 height 1535
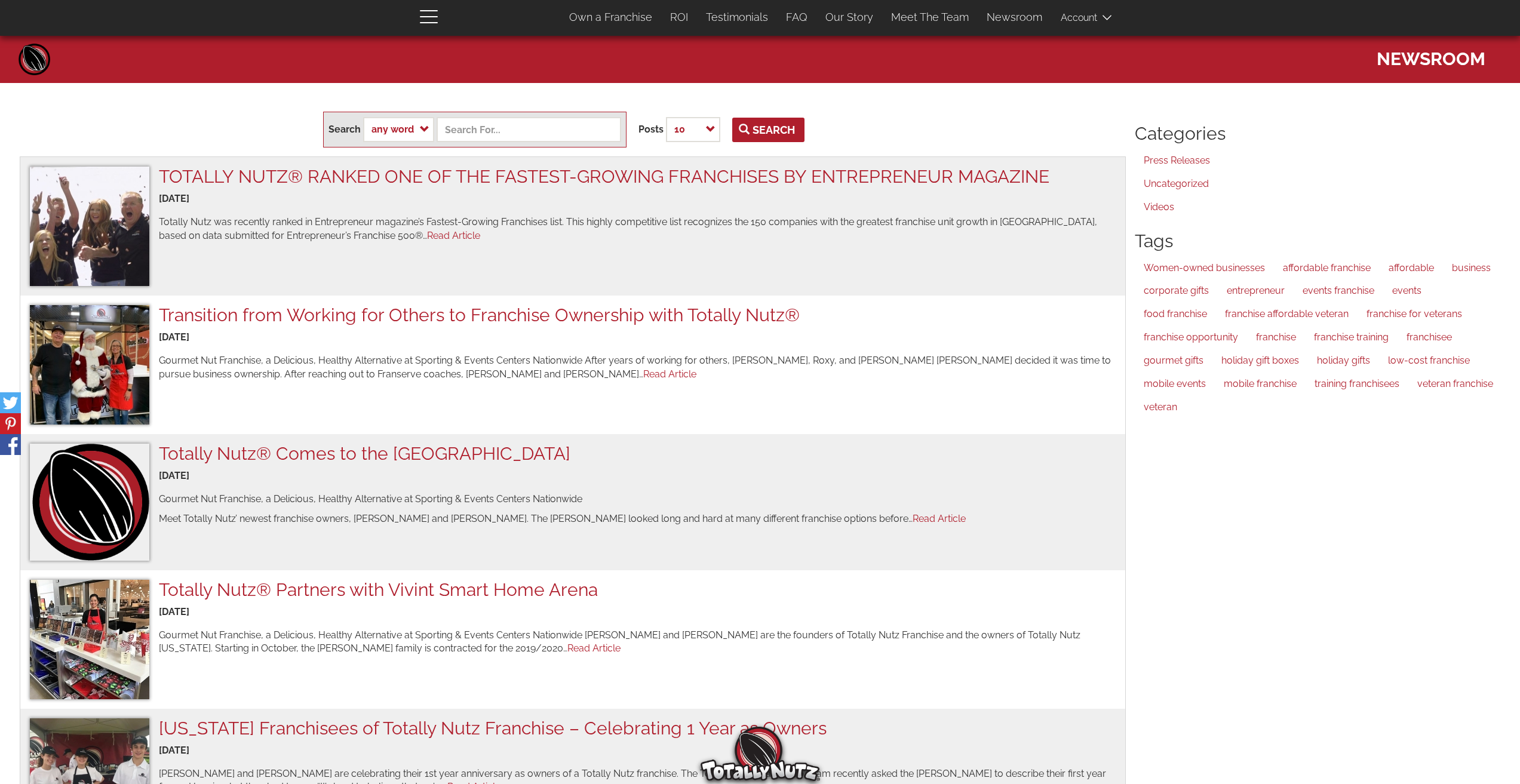
scroll to position [0, 0]
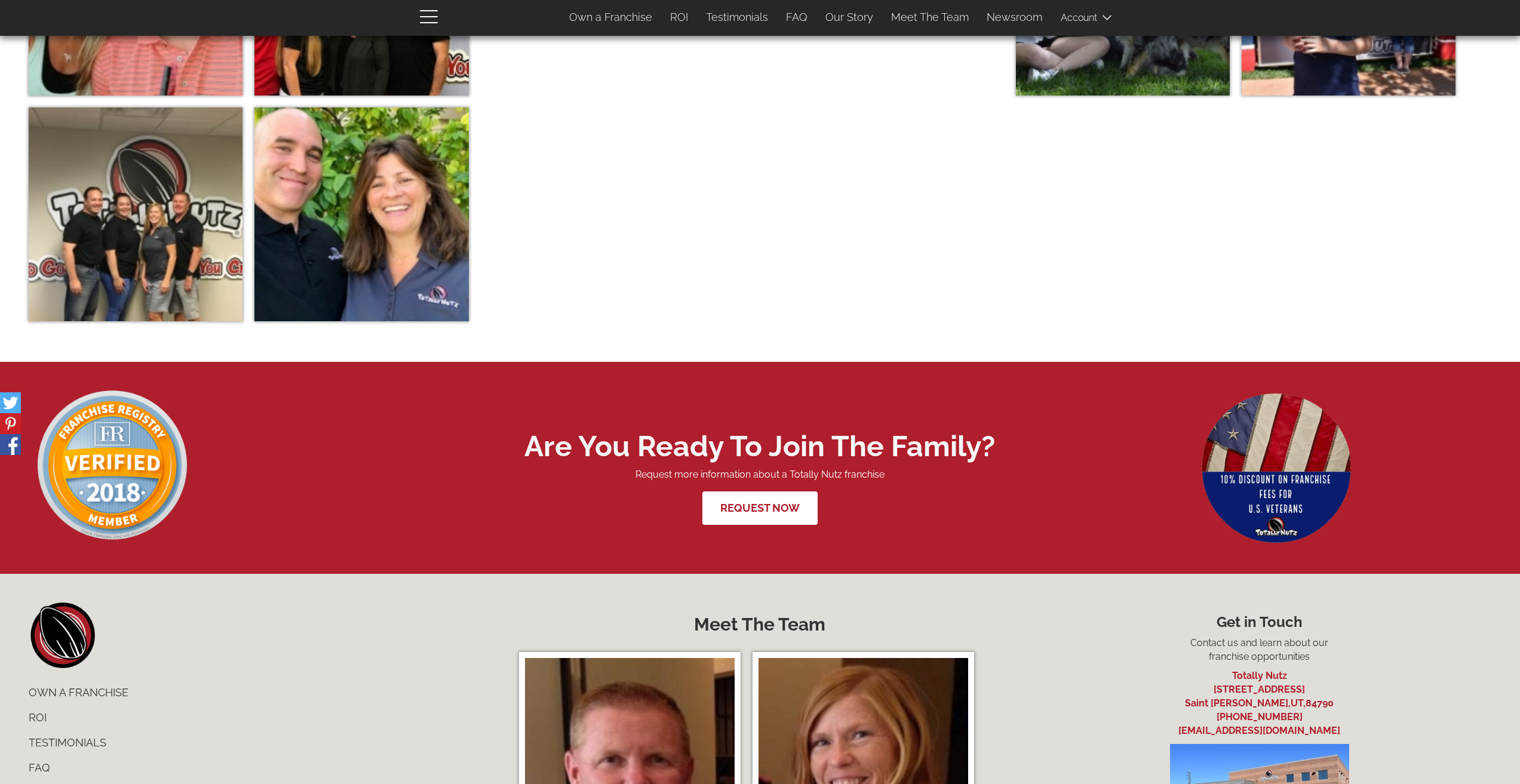
scroll to position [5432, 0]
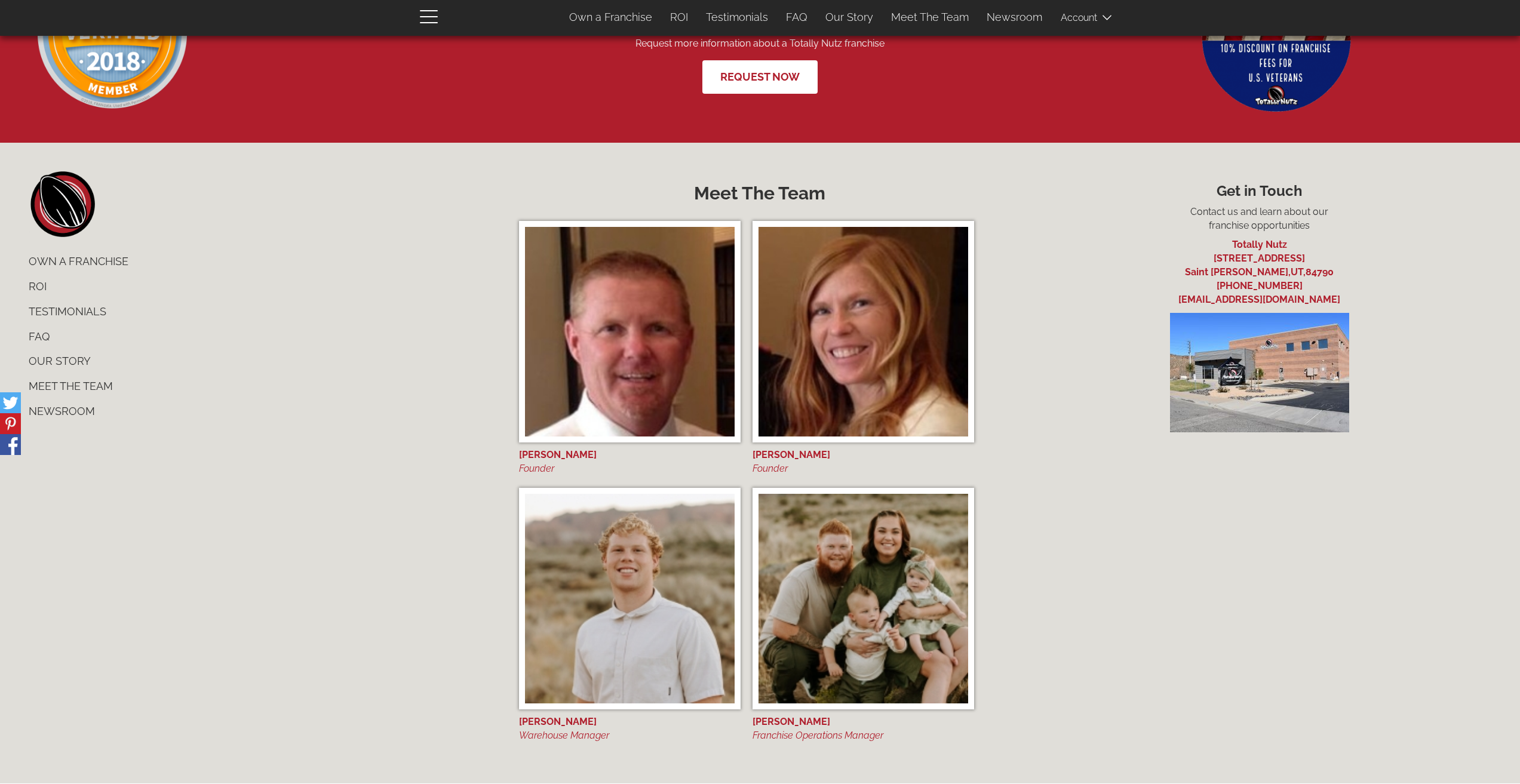
click at [66, 305] on link "Testimonials" at bounding box center [261, 311] width 481 height 25
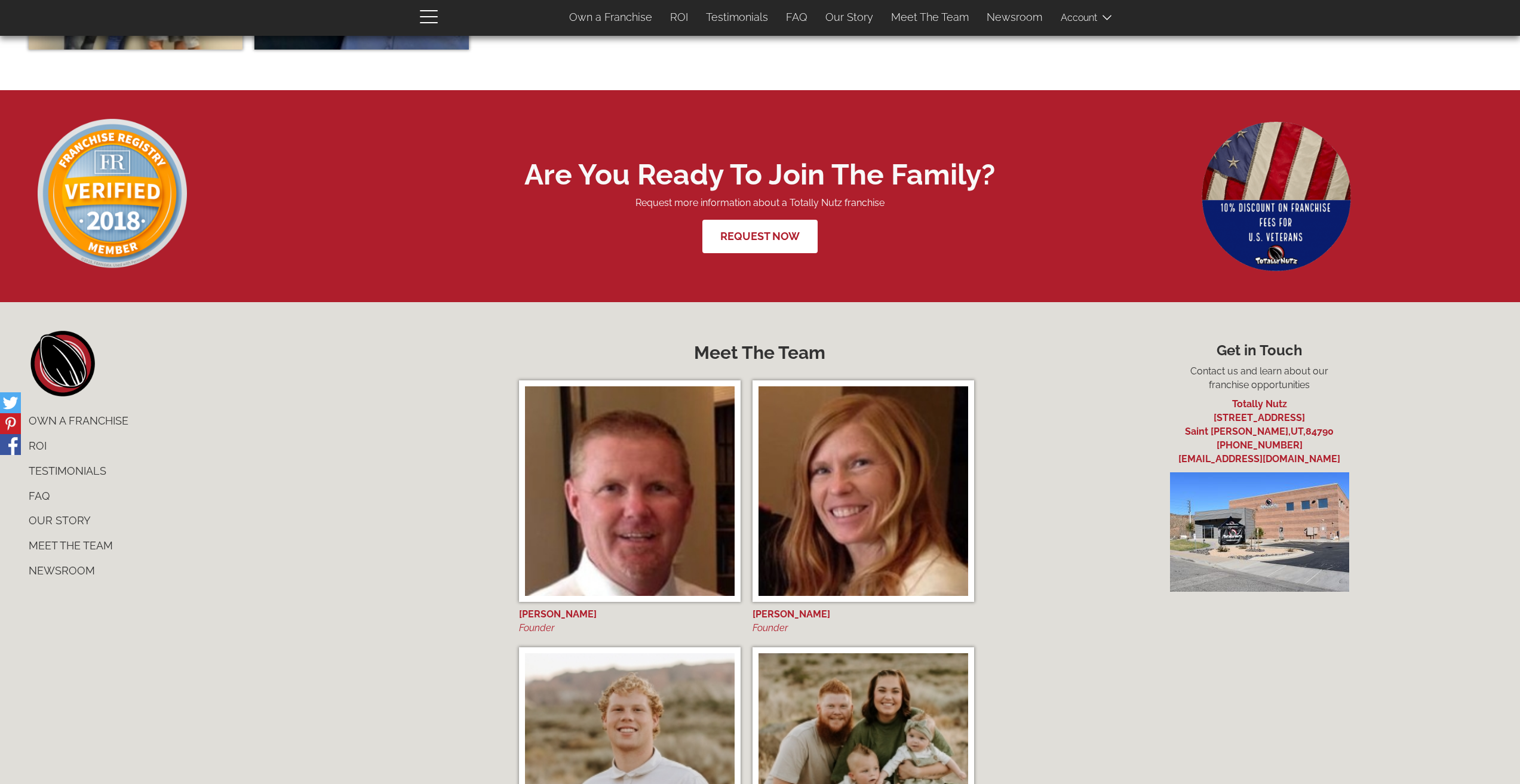
scroll to position [5315, 0]
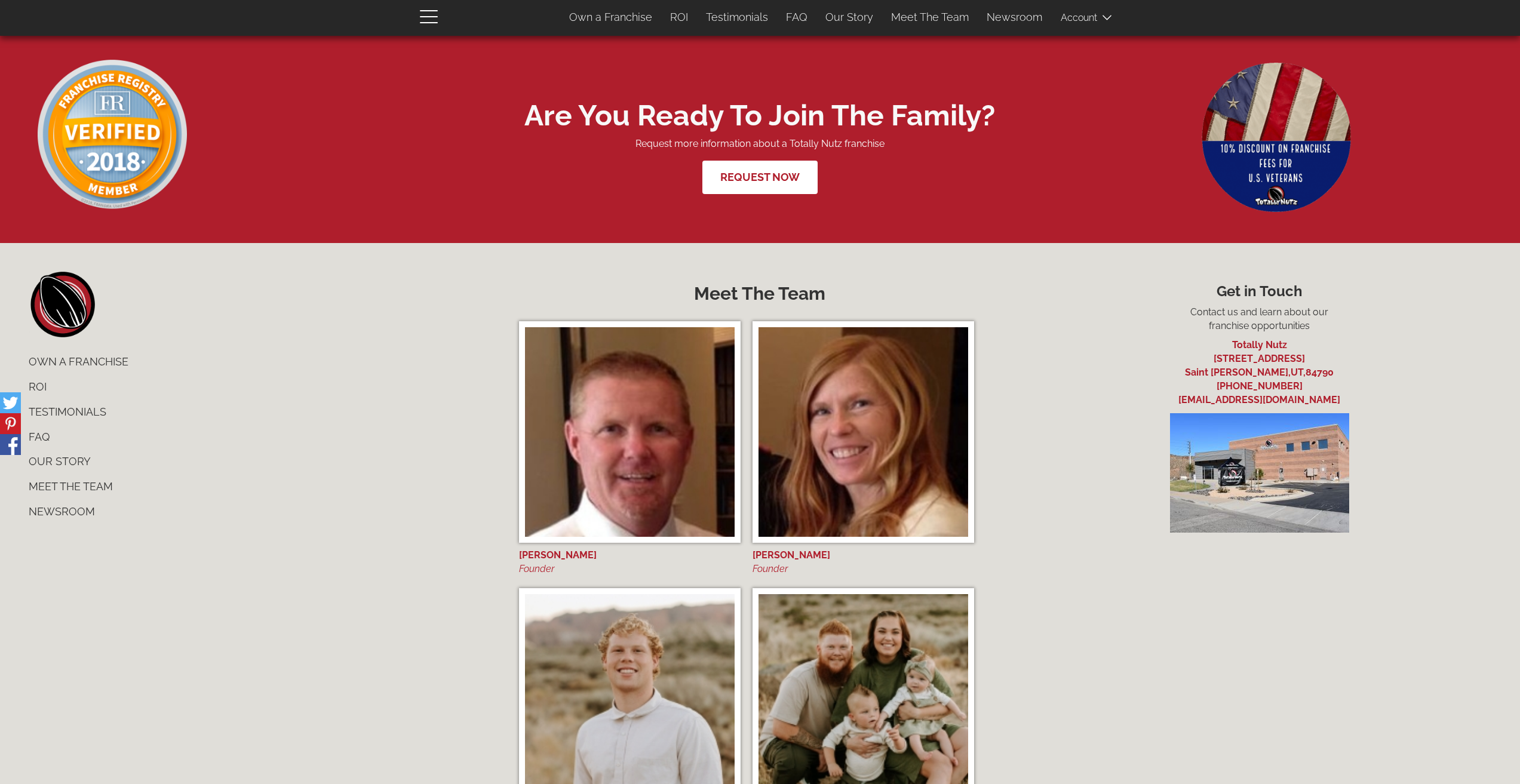
click at [41, 400] on link "ROI" at bounding box center [261, 386] width 481 height 25
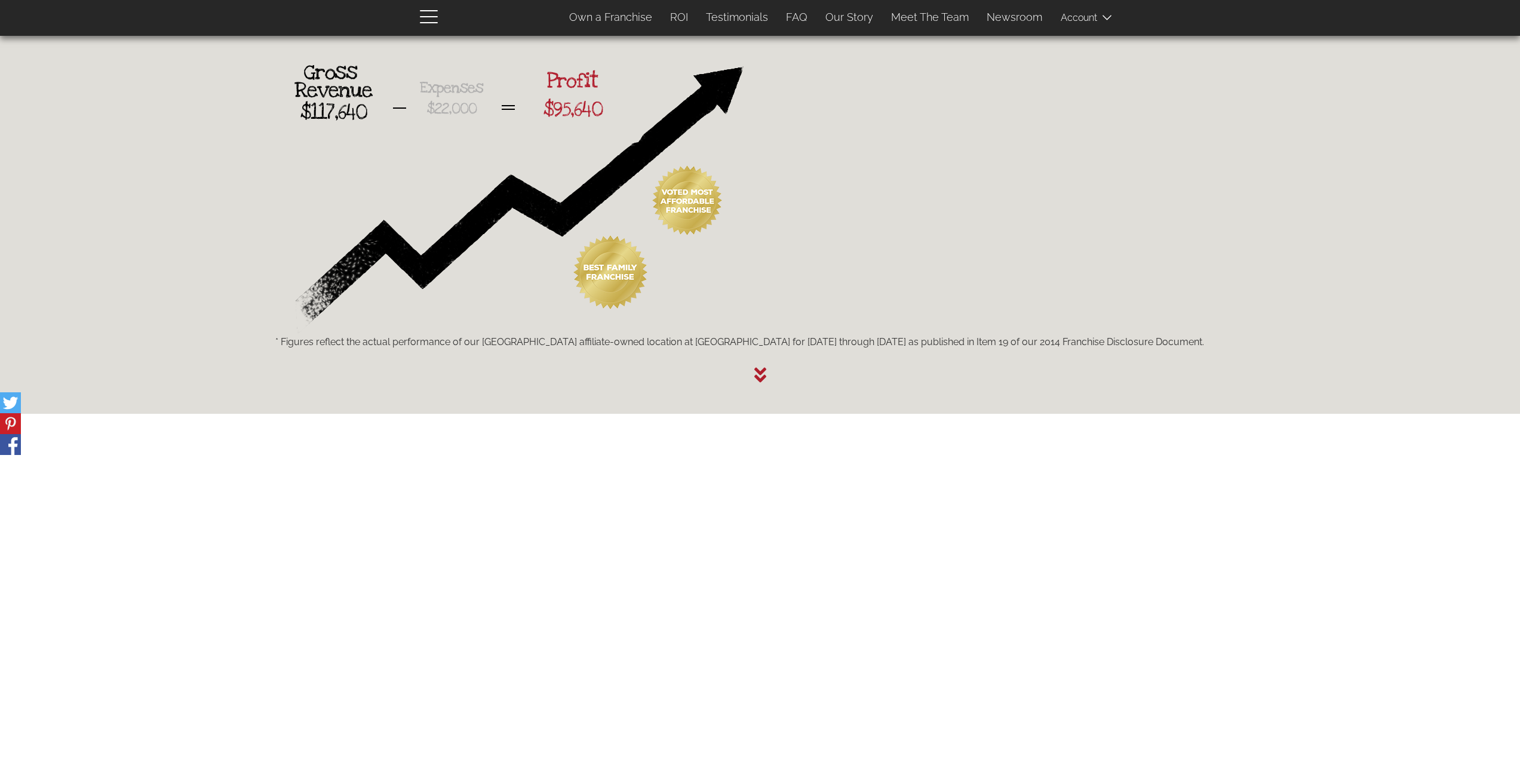
scroll to position [1880, 0]
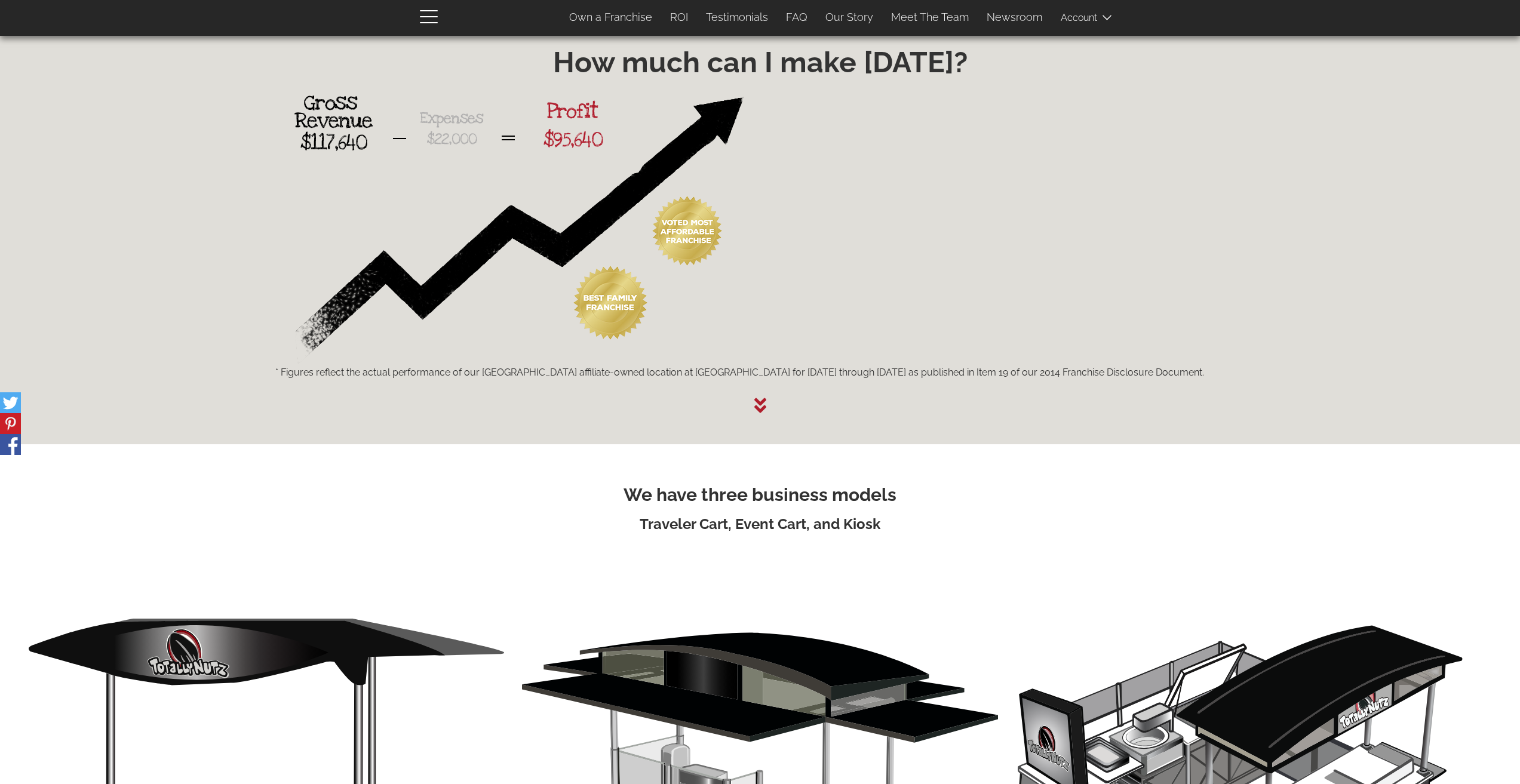
click at [760, 415] on icon at bounding box center [760, 405] width 12 height 19
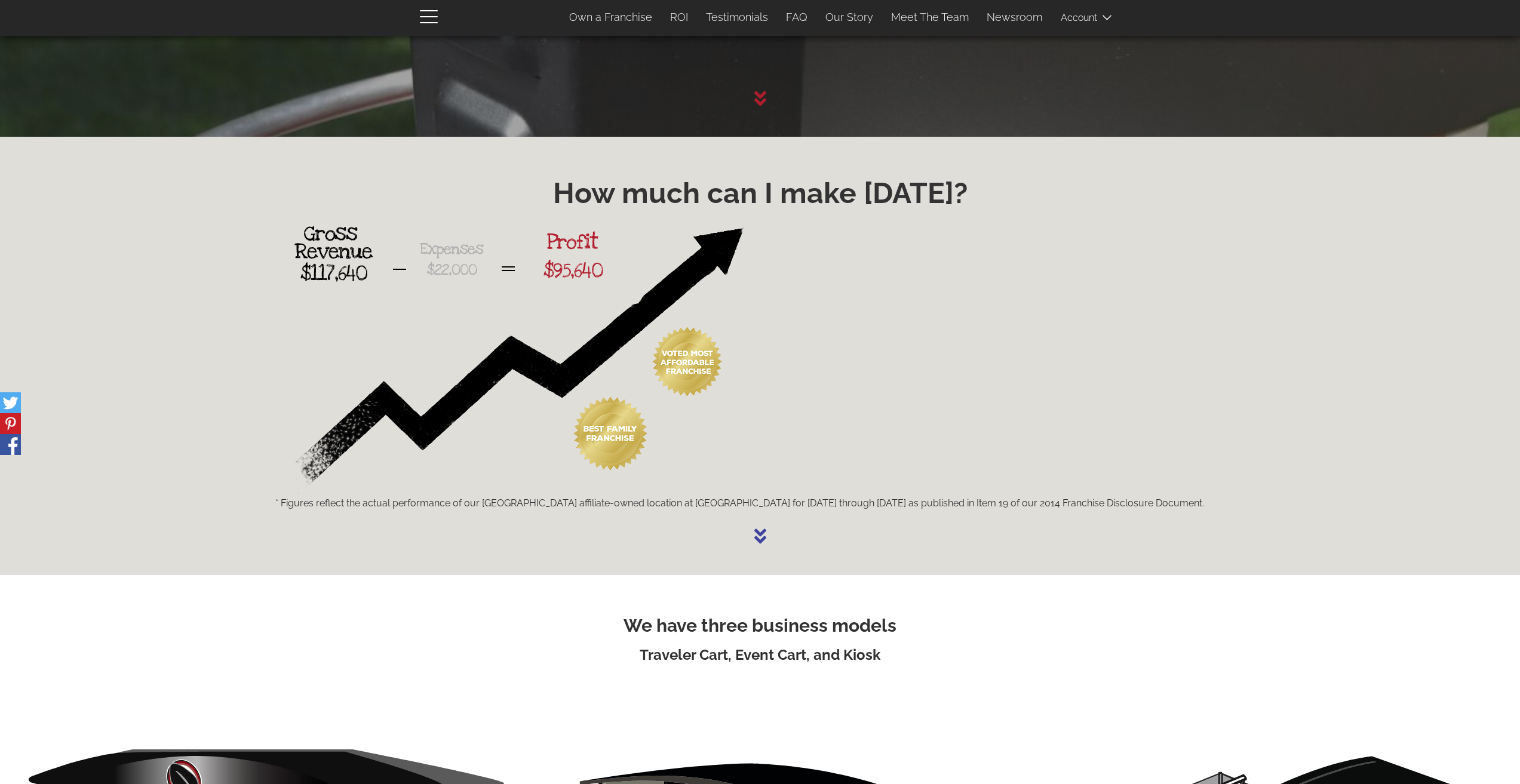
scroll to position [1735, 0]
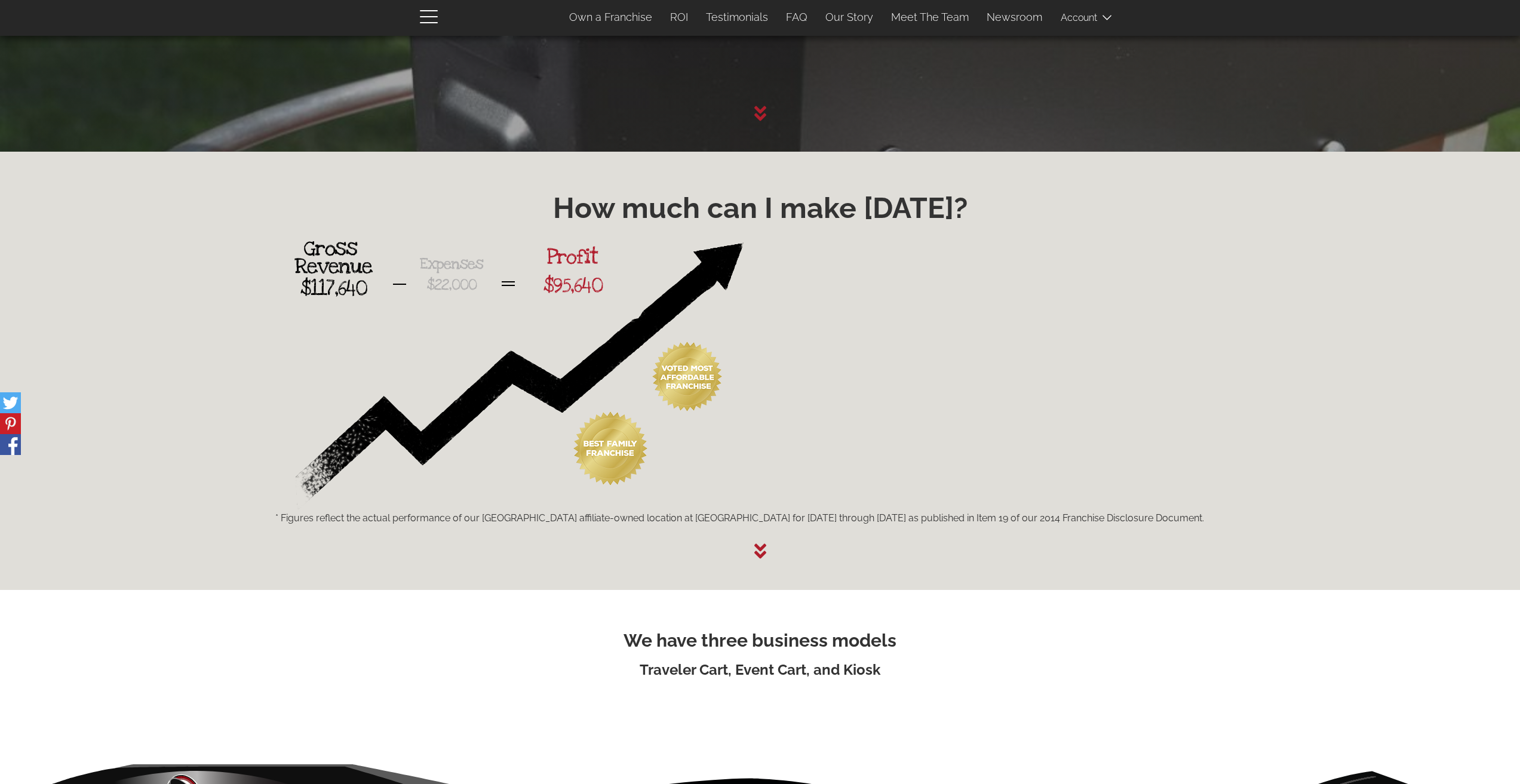
click at [77, 590] on section "How much can I make [DATE]? * Figures reflect the actual performance of our [GE…" at bounding box center [760, 371] width 1520 height 438
drag, startPoint x: 281, startPoint y: 519, endPoint x: 344, endPoint y: 536, distance: 65.3
click at [345, 525] on div "* Figures reflect the actual performance of our [GEOGRAPHIC_DATA] affiliate-own…" at bounding box center [760, 378] width 987 height 296
copy span "Figures reflect the actual performance of our [GEOGRAPHIC_DATA] affiliate-owned…"
